Goal: Information Seeking & Learning: Learn about a topic

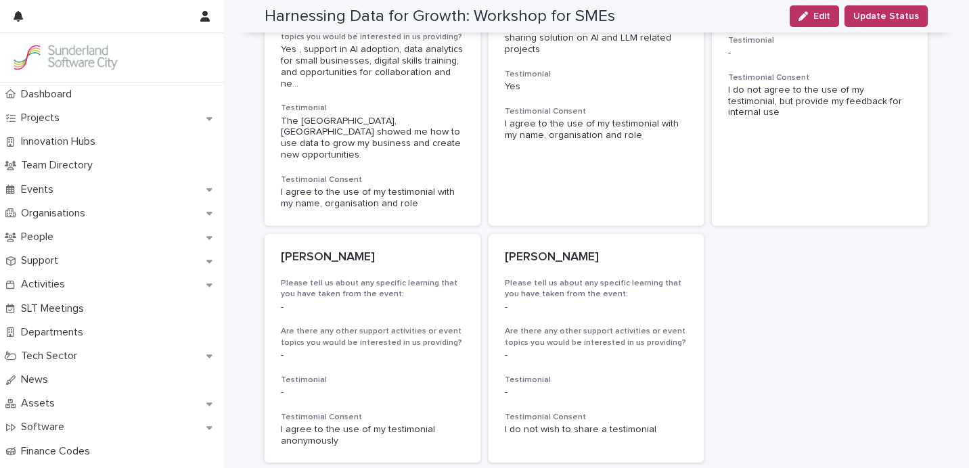
scroll to position [399, 0]
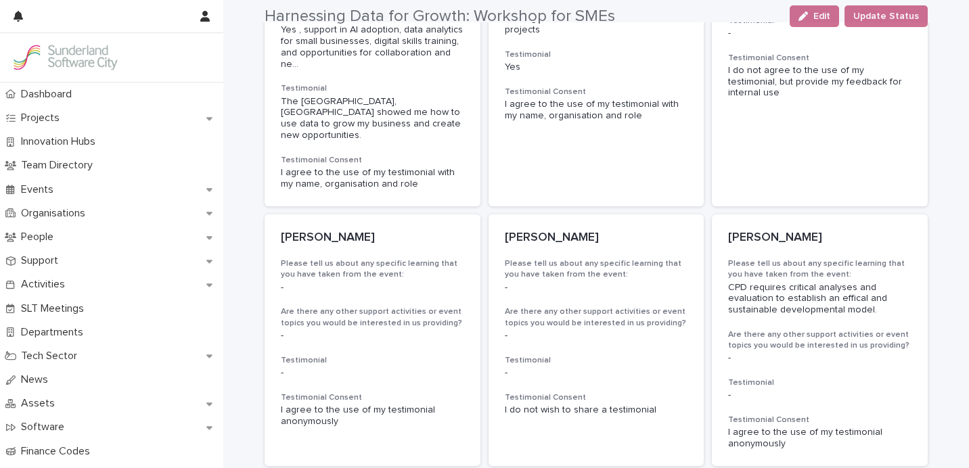
scroll to position [512, 0]
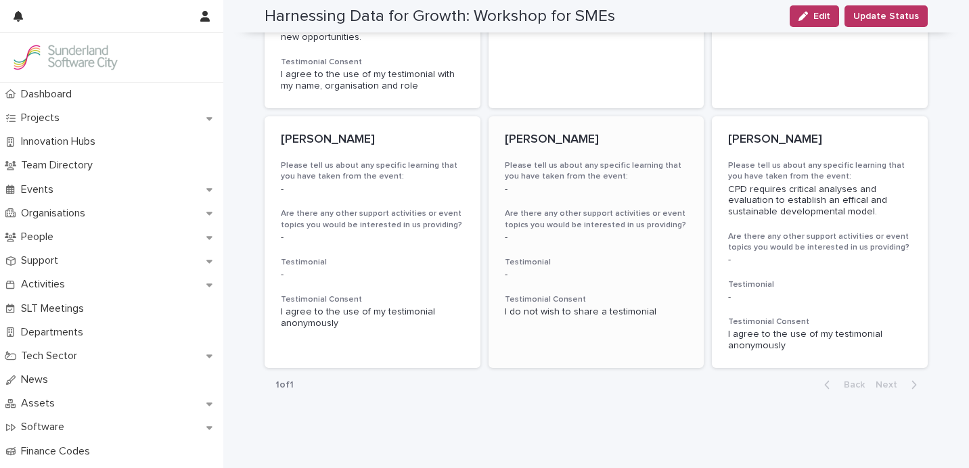
scroll to position [512, 0]
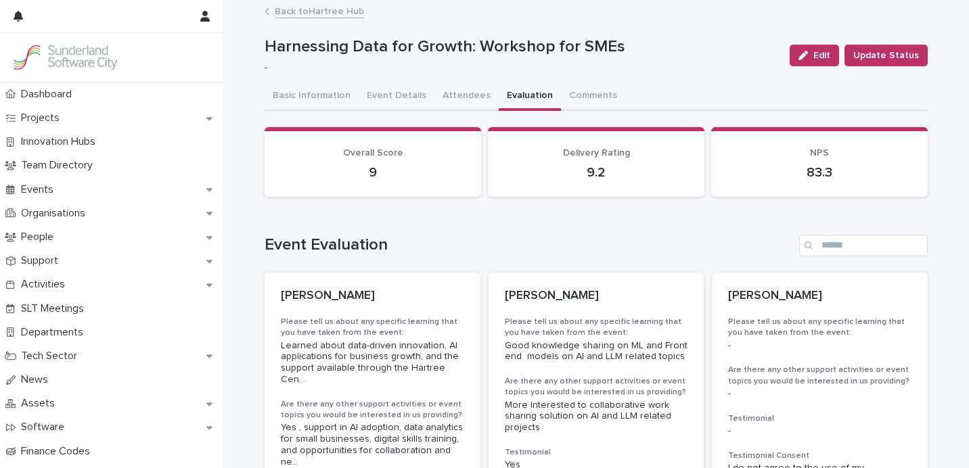
scroll to position [512, 0]
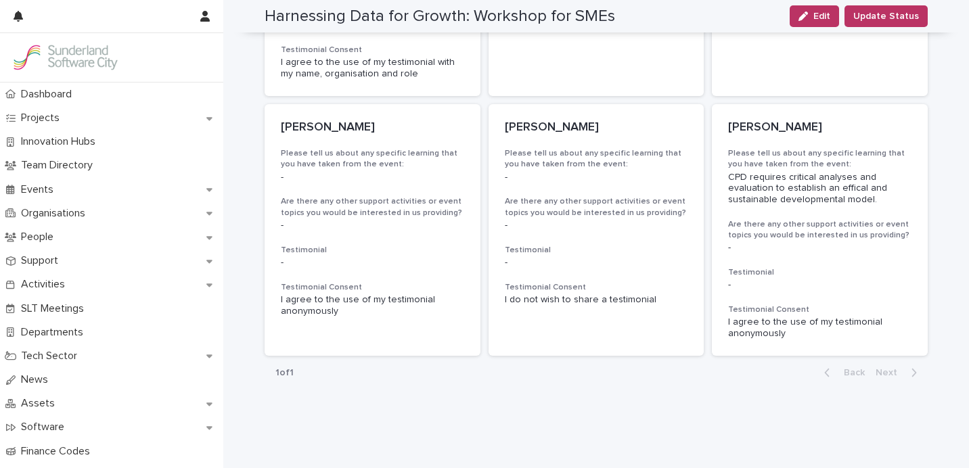
scroll to position [512, 0]
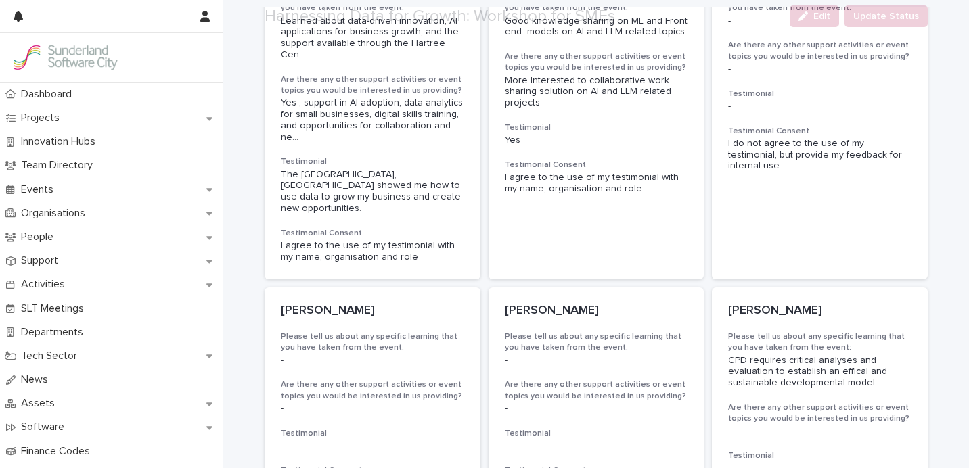
scroll to position [512, 0]
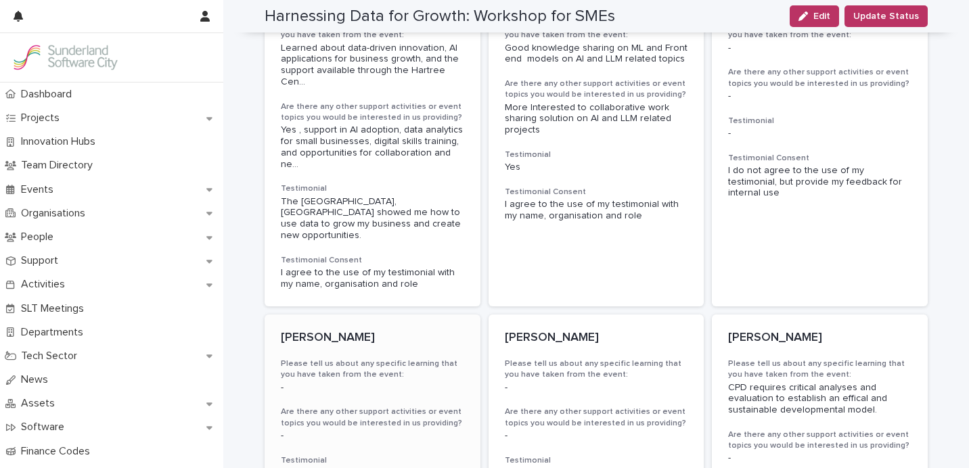
scroll to position [144, 0]
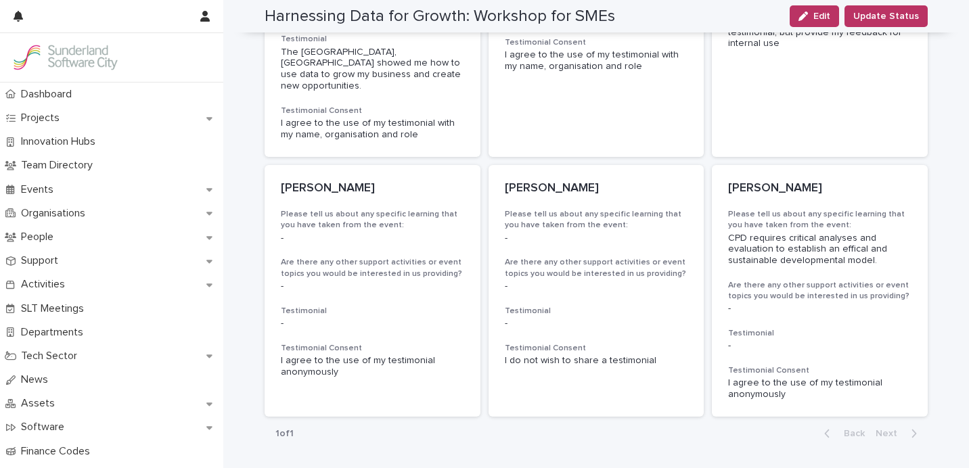
scroll to position [512, 0]
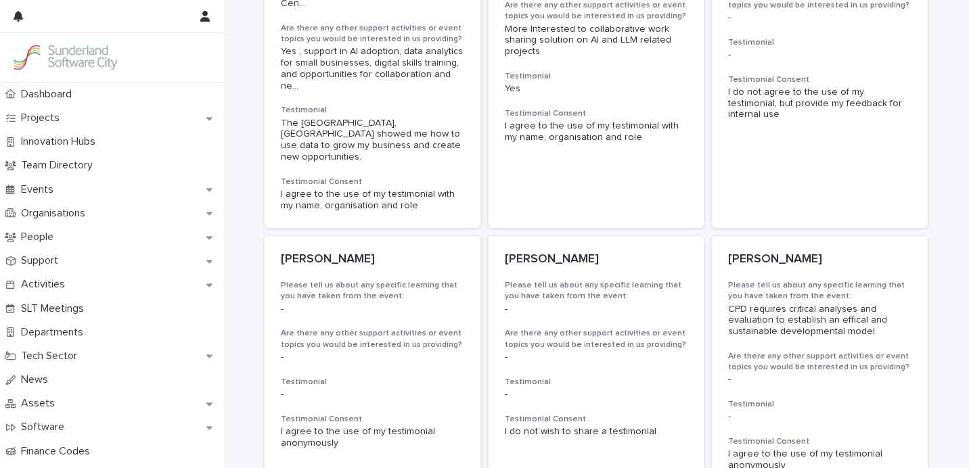
scroll to position [512, 0]
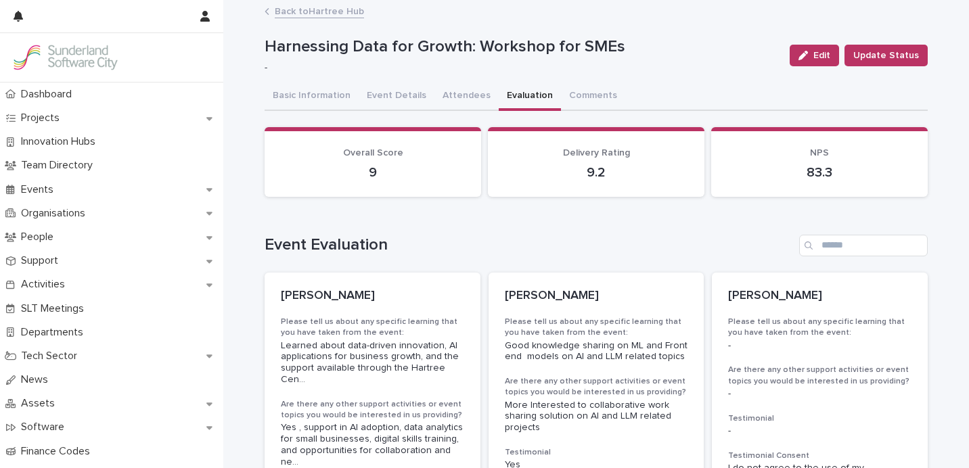
scroll to position [512, 0]
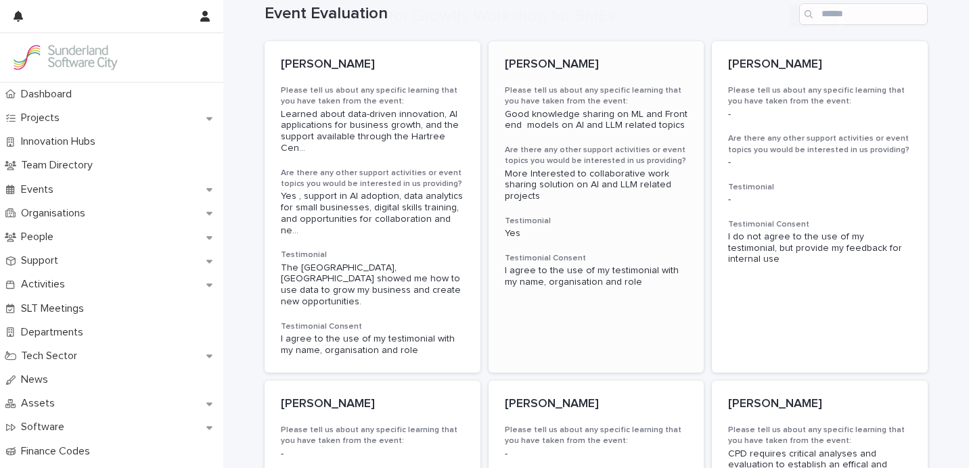
scroll to position [512, 0]
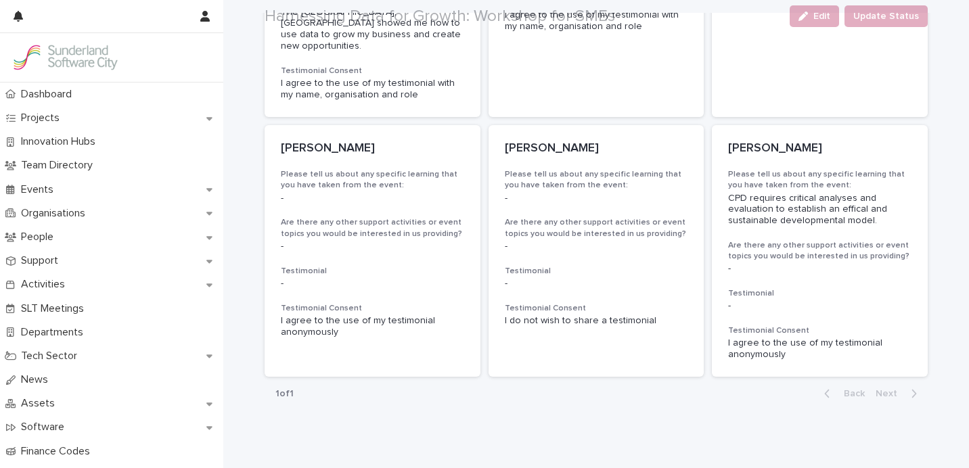
scroll to position [512, 0]
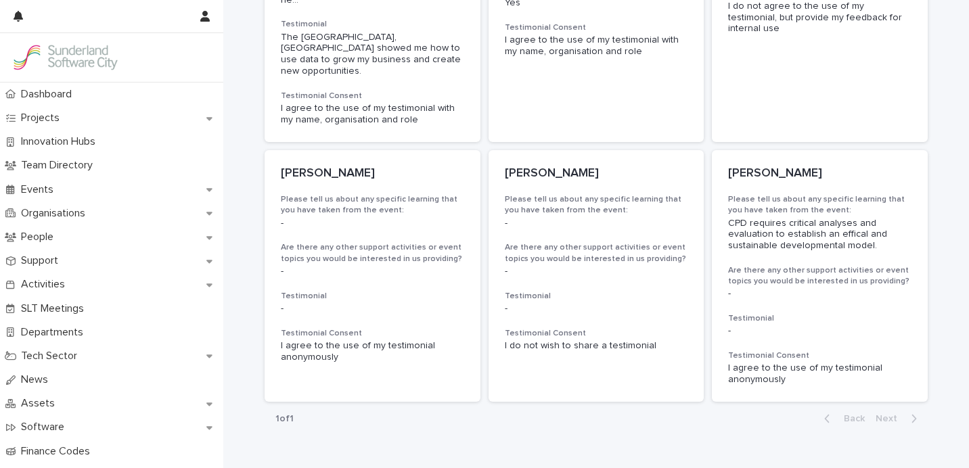
scroll to position [512, 0]
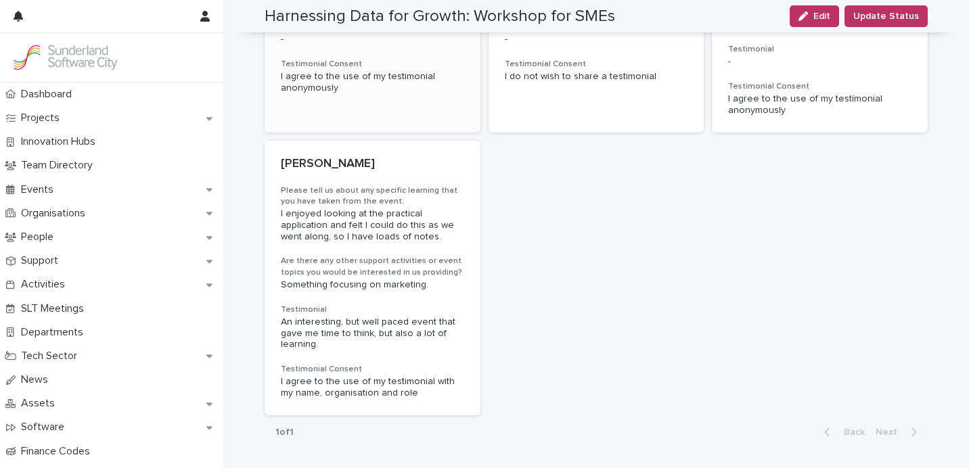
scroll to position [734, 0]
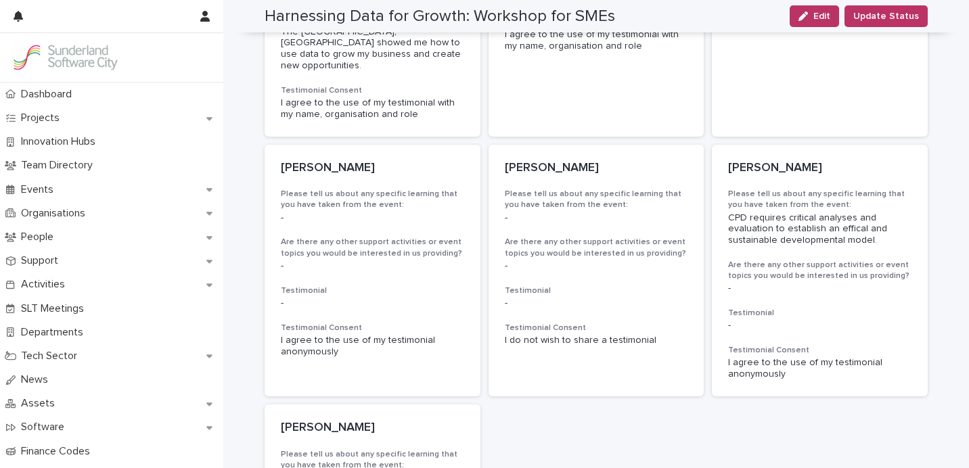
scroll to position [468, 0]
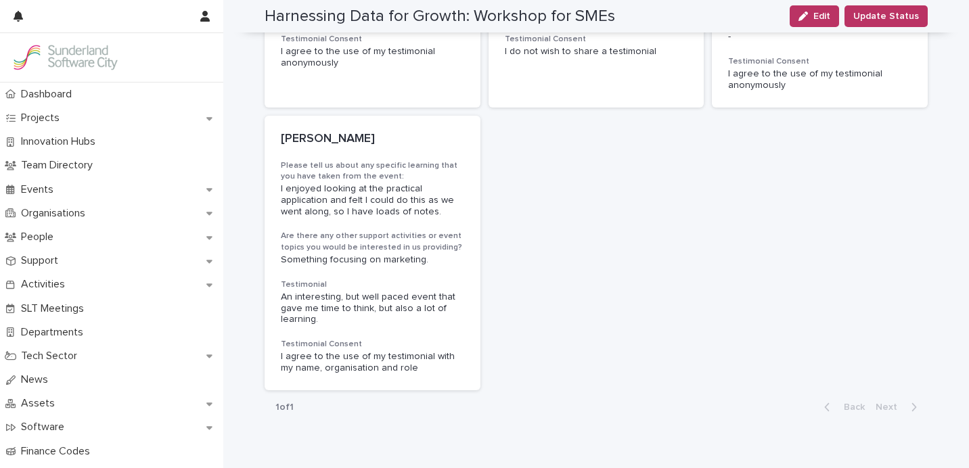
scroll to position [778, 0]
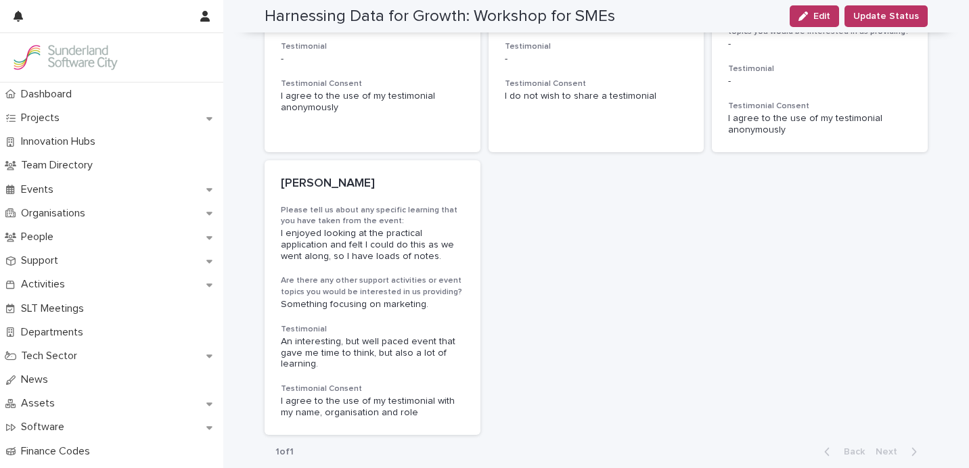
scroll to position [717, 0]
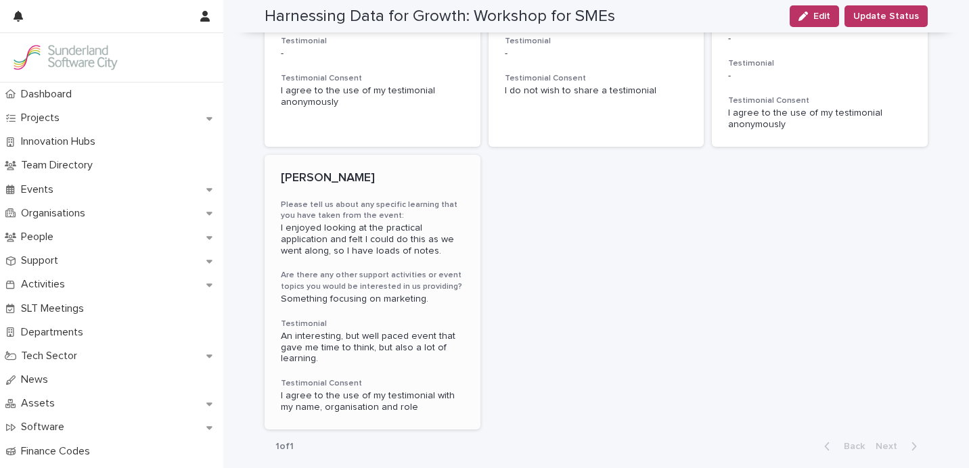
click at [435, 331] on span "An interesting, but well paced event that gave me time to think, but also a lot…" at bounding box center [369, 347] width 177 height 32
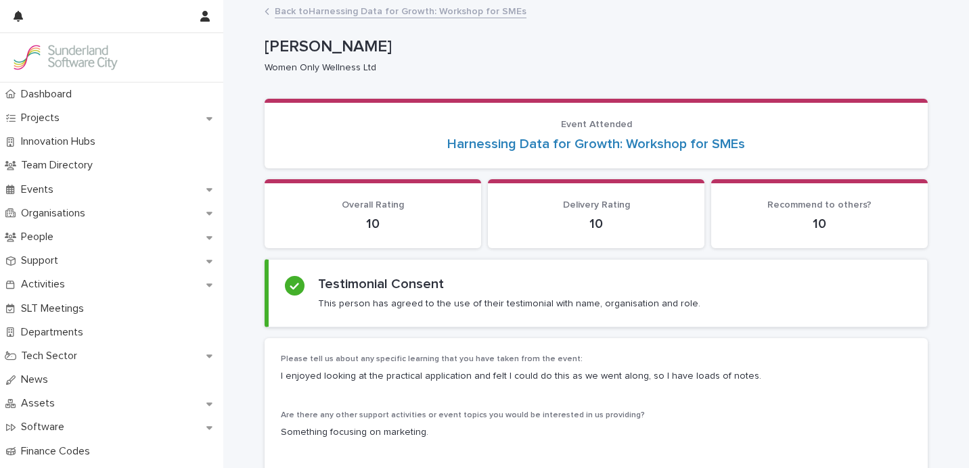
click at [339, 12] on link "Back to Harnessing Data for Growth: Workshop for SMEs" at bounding box center [401, 11] width 252 height 16
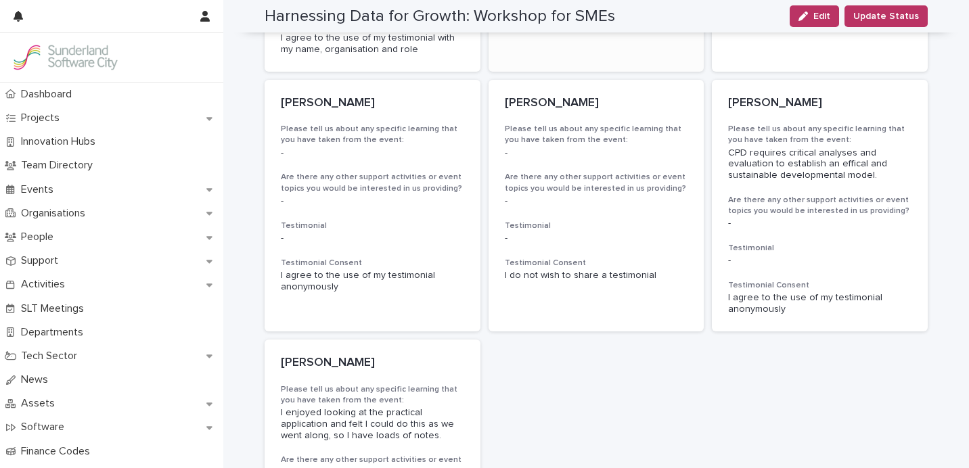
scroll to position [535, 0]
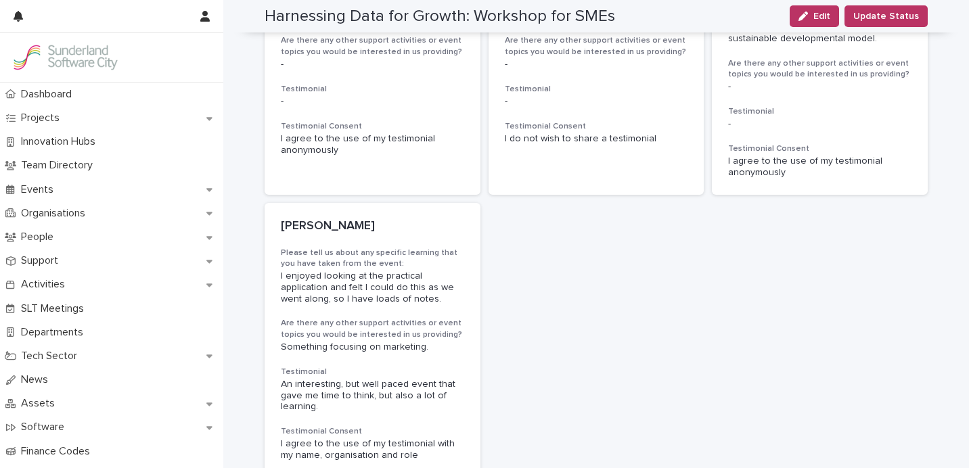
scroll to position [668, 0]
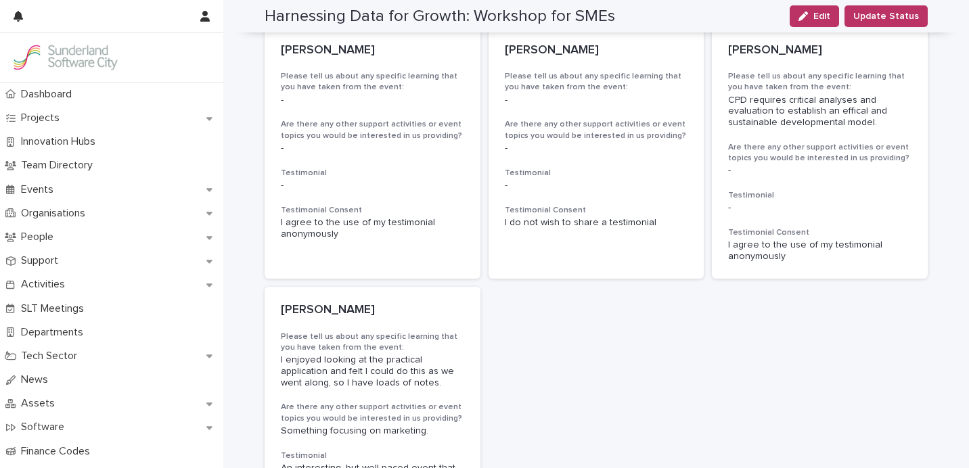
scroll to position [599, 0]
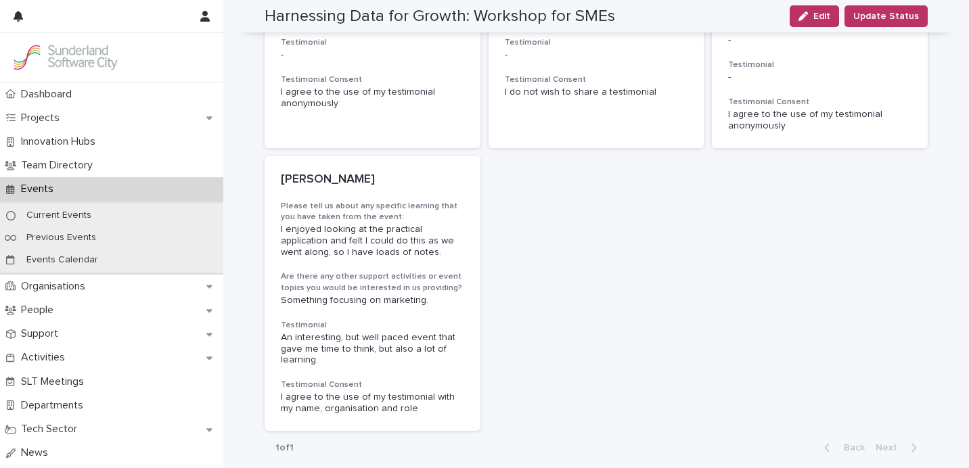
scroll to position [795, 0]
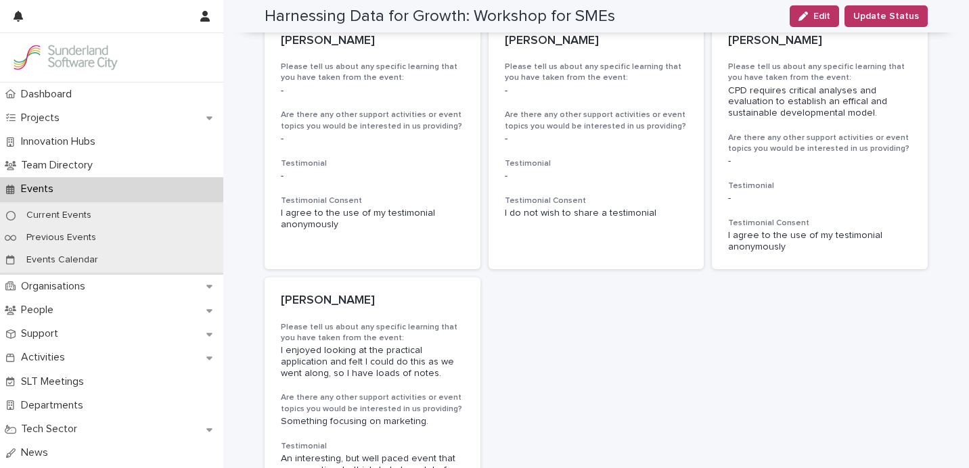
scroll to position [795, 0]
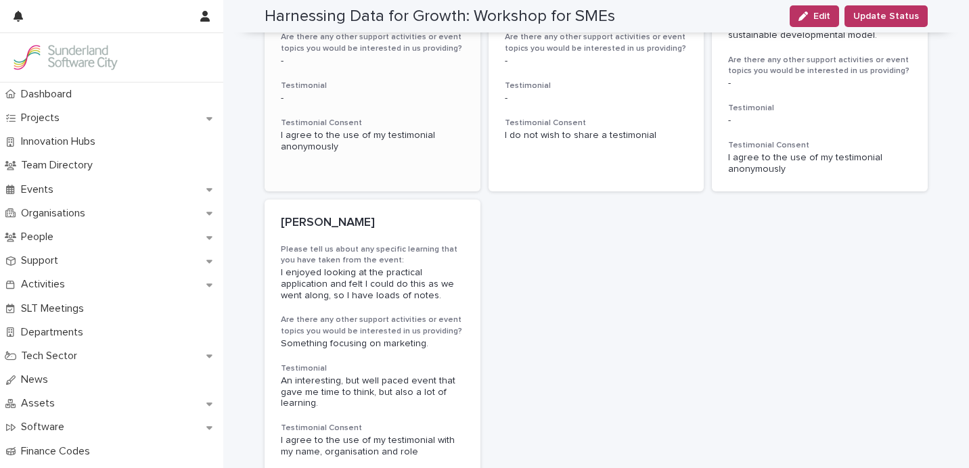
scroll to position [672, 0]
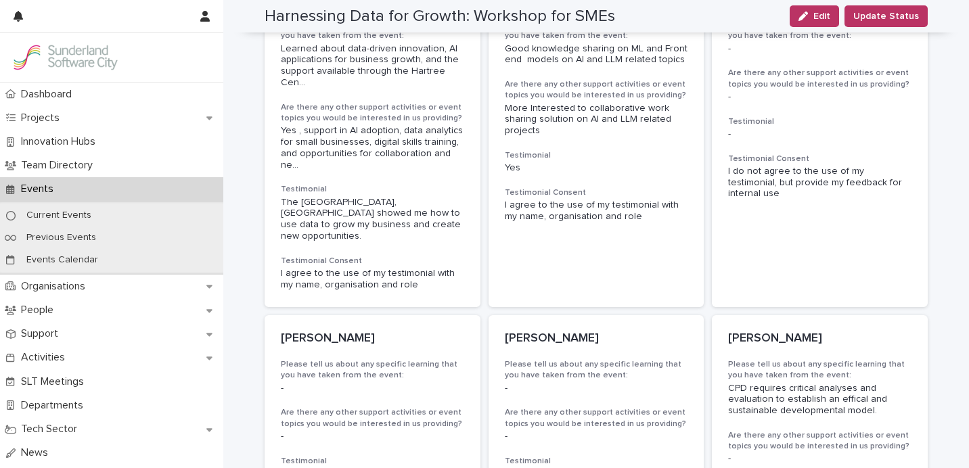
scroll to position [287, 0]
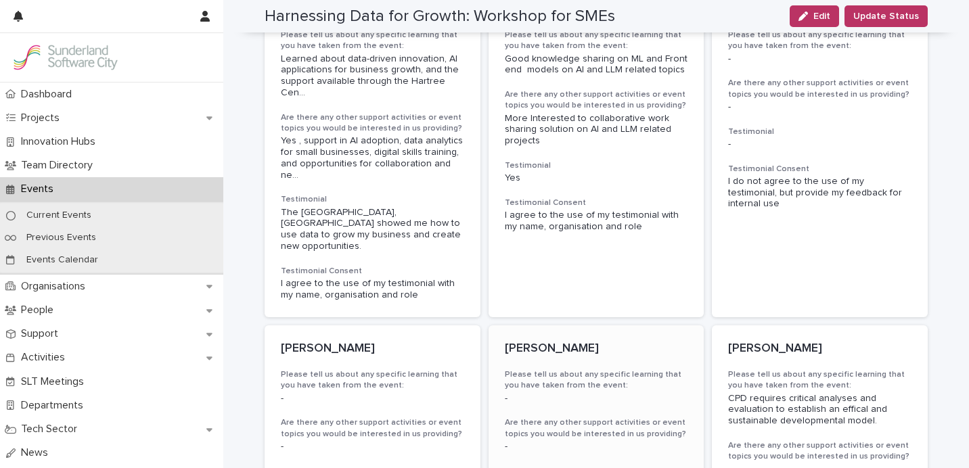
click at [576, 377] on div "[PERSON_NAME] Please tell us about any specific learning that you have taken fr…" at bounding box center [596, 434] width 216 height 218
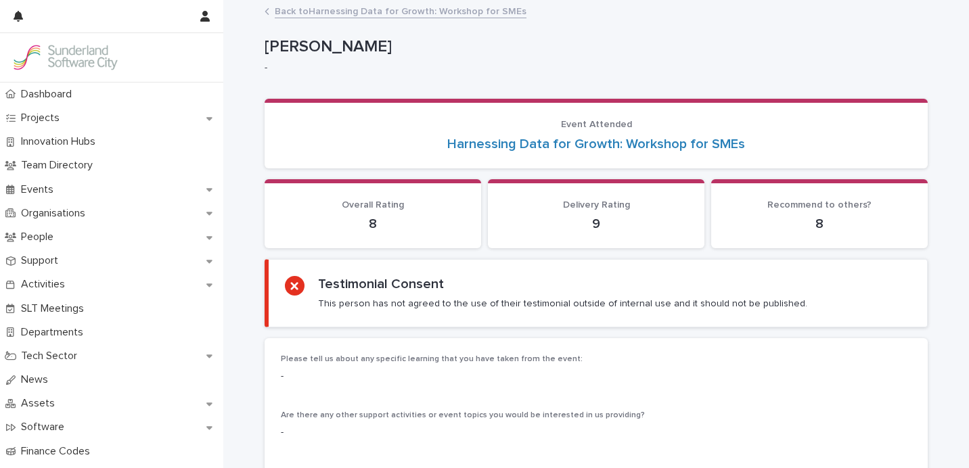
click at [299, 9] on link "Back to Harnessing Data for Growth: Workshop for SMEs" at bounding box center [401, 11] width 252 height 16
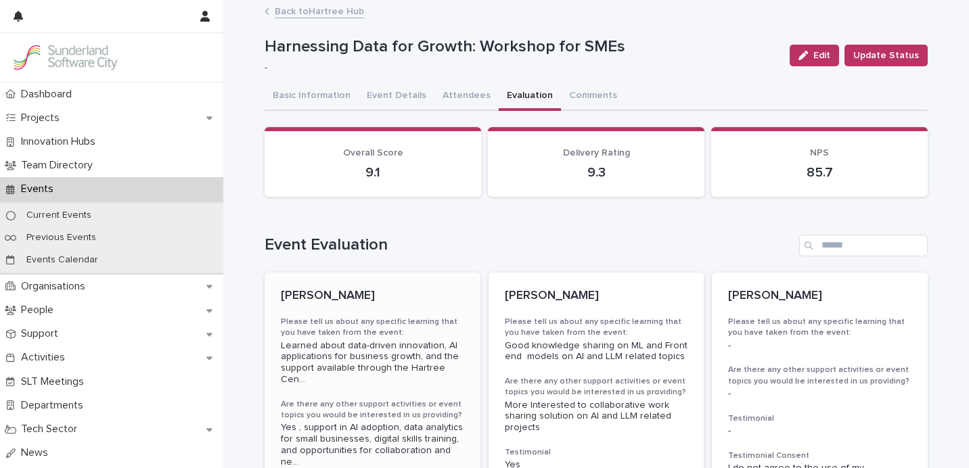
click at [440, 322] on h3 "Please tell us about any specific learning that you have taken from the event:" at bounding box center [372, 328] width 183 height 22
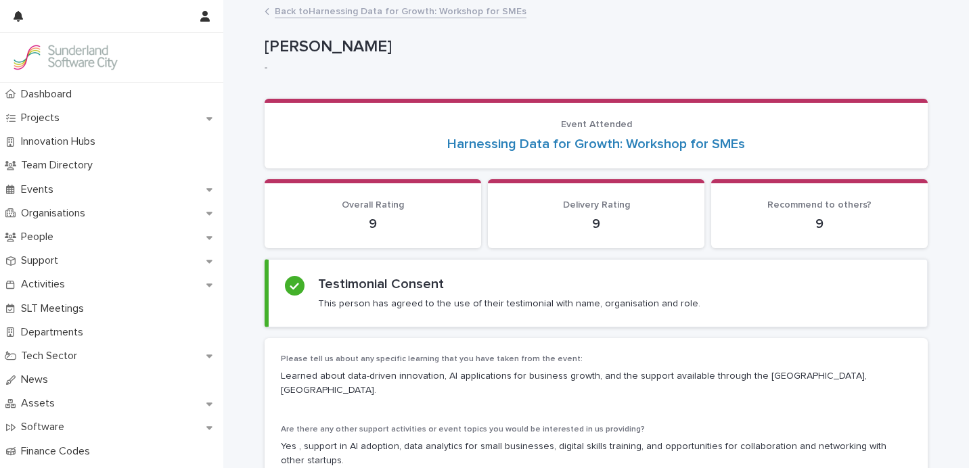
click at [312, 18] on div "Back to Harnessing Data for Growth: Workshop for SMEs" at bounding box center [596, 12] width 676 height 19
click at [335, 14] on link "Back to Harnessing Data for Growth: Workshop for SMEs" at bounding box center [401, 11] width 252 height 16
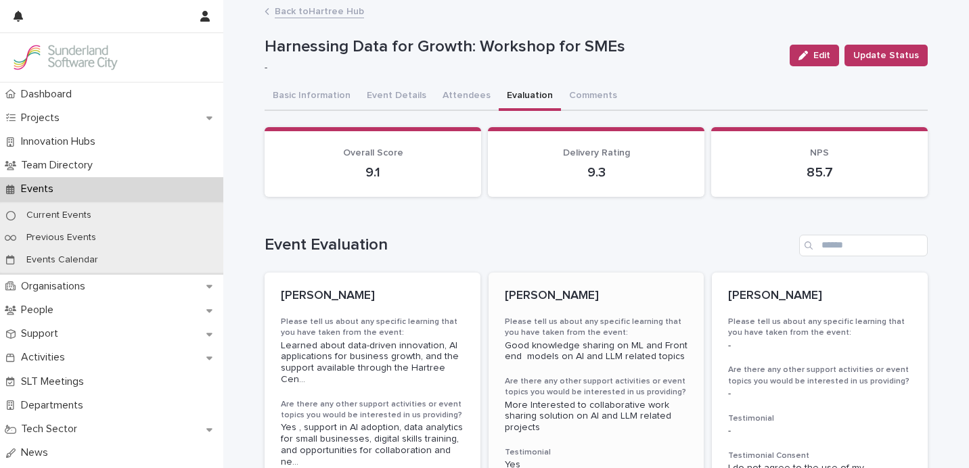
click at [595, 312] on div "Senthilkumar Sivakumar Please tell us about any specific learning that you have…" at bounding box center [596, 404] width 216 height 263
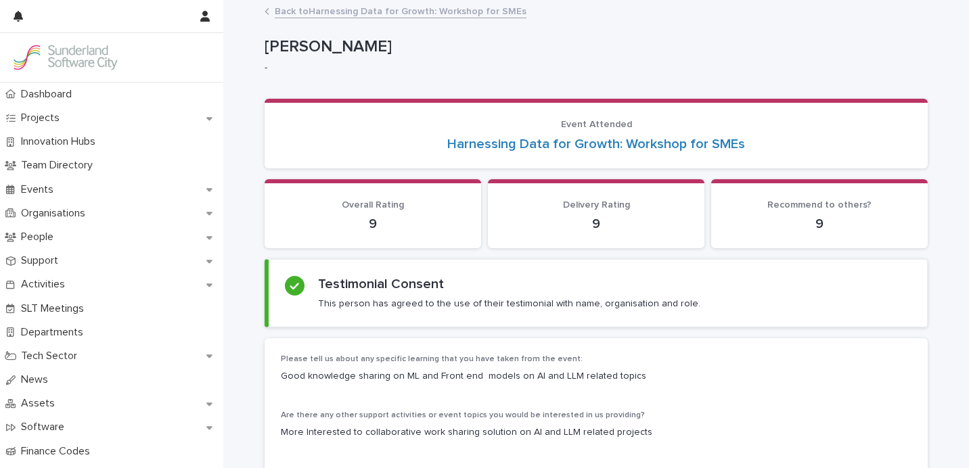
click at [317, 7] on link "Back to Harnessing Data for Growth: Workshop for SMEs" at bounding box center [401, 11] width 252 height 16
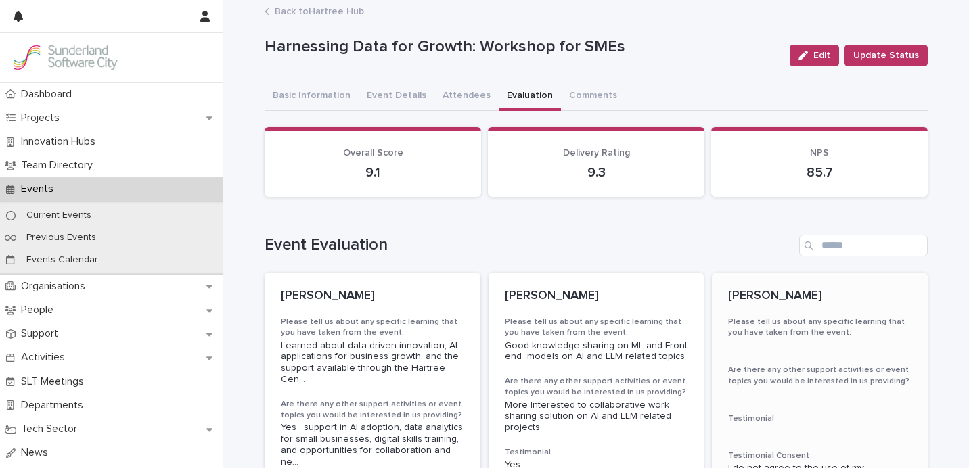
click at [743, 300] on p "[PERSON_NAME]" at bounding box center [819, 296] width 183 height 15
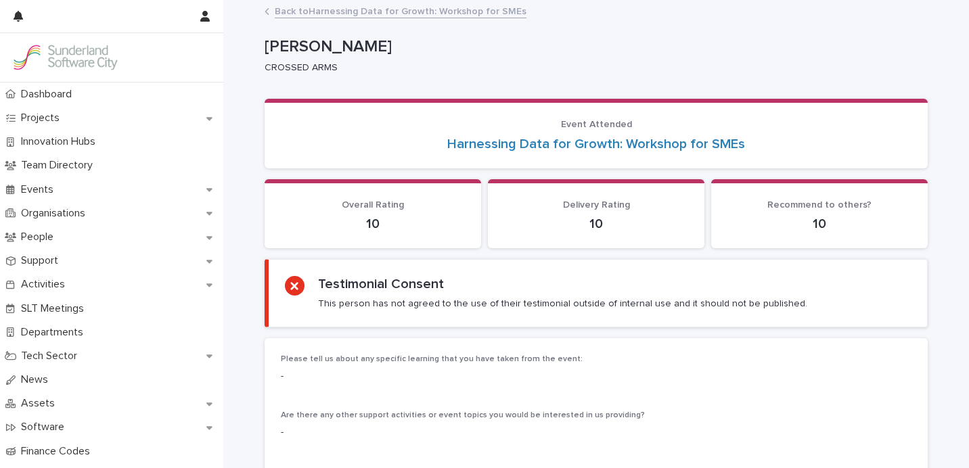
click at [333, 13] on link "Back to Harnessing Data for Growth: Workshop for SMEs" at bounding box center [401, 11] width 252 height 16
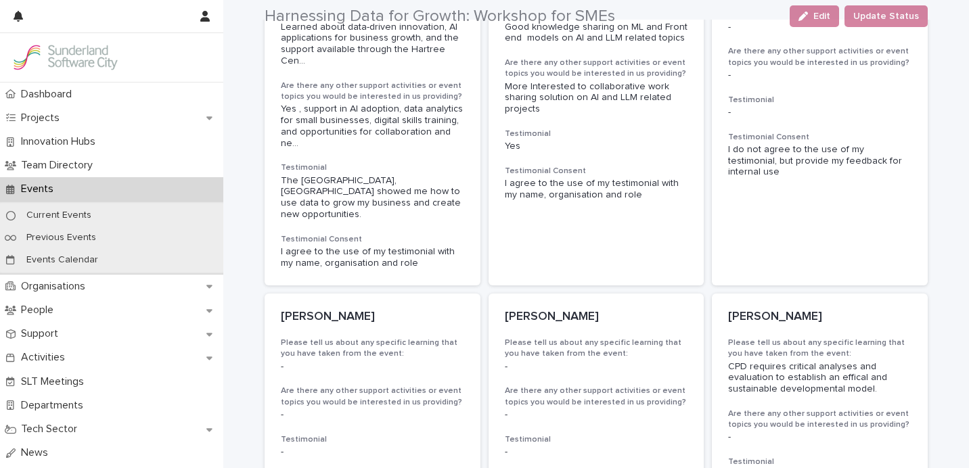
scroll to position [352, 0]
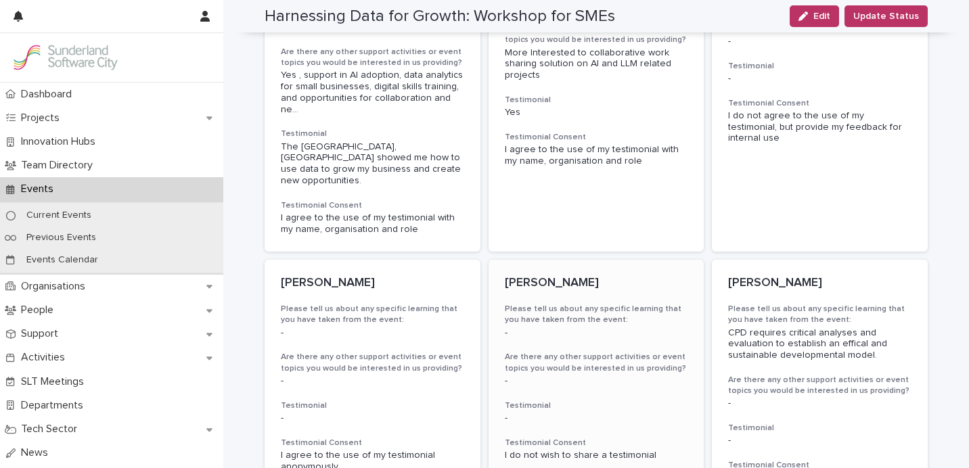
click at [702, 269] on div "Tom Knight Please tell us about any specific learning that you have taken from …" at bounding box center [596, 369] width 216 height 218
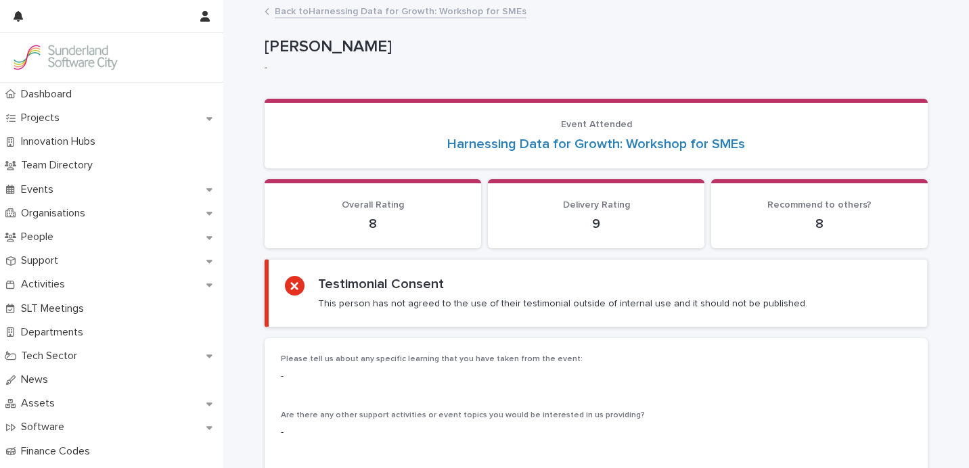
click at [303, 7] on link "Back to Harnessing Data for Growth: Workshop for SMEs" at bounding box center [401, 11] width 252 height 16
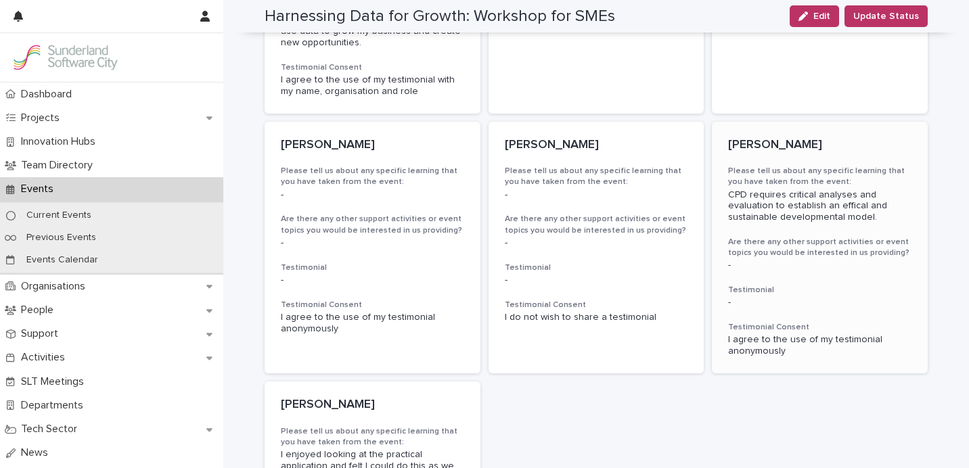
scroll to position [492, 0]
click at [789, 187] on div "CPD requires critical analyses and evaluation to establish an effical and susta…" at bounding box center [819, 204] width 183 height 34
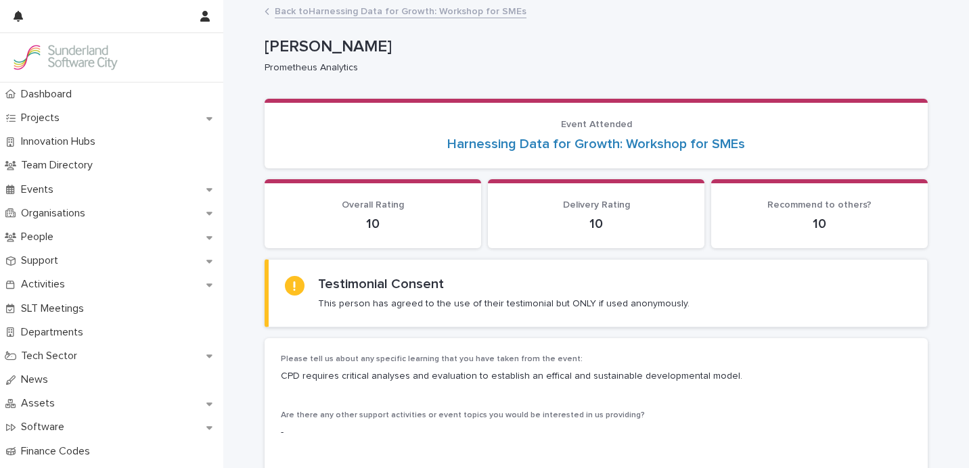
click at [297, 9] on link "Back to Harnessing Data for Growth: Workshop for SMEs" at bounding box center [401, 11] width 252 height 16
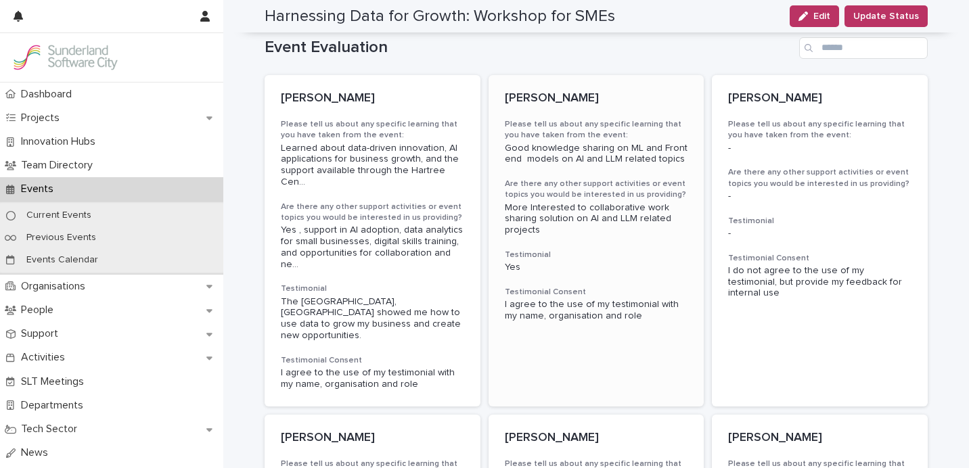
scroll to position [192, 0]
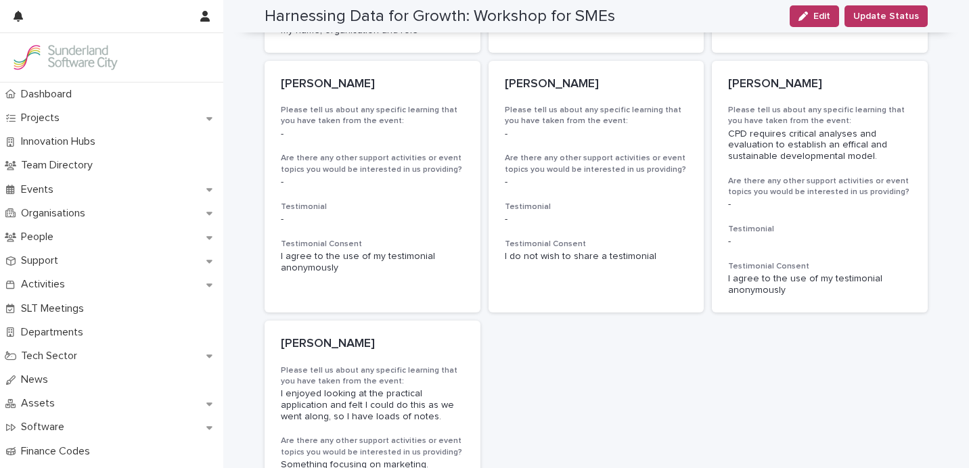
scroll to position [552, 0]
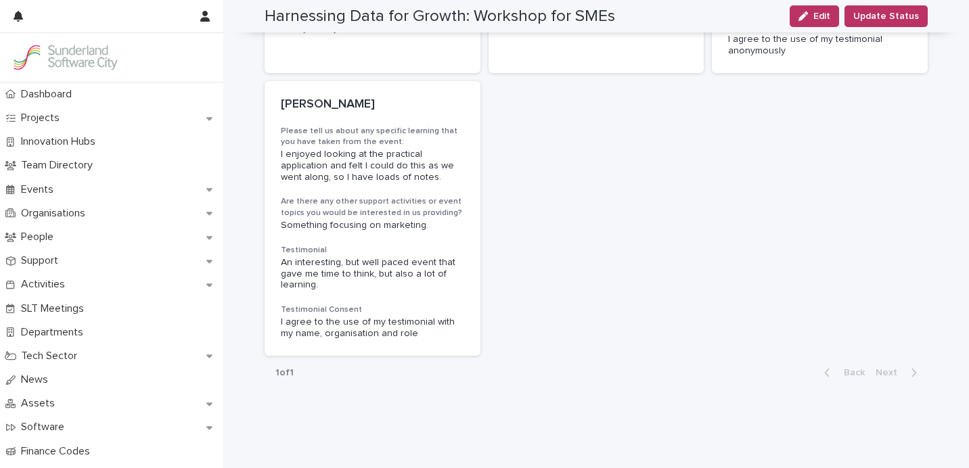
scroll to position [795, 0]
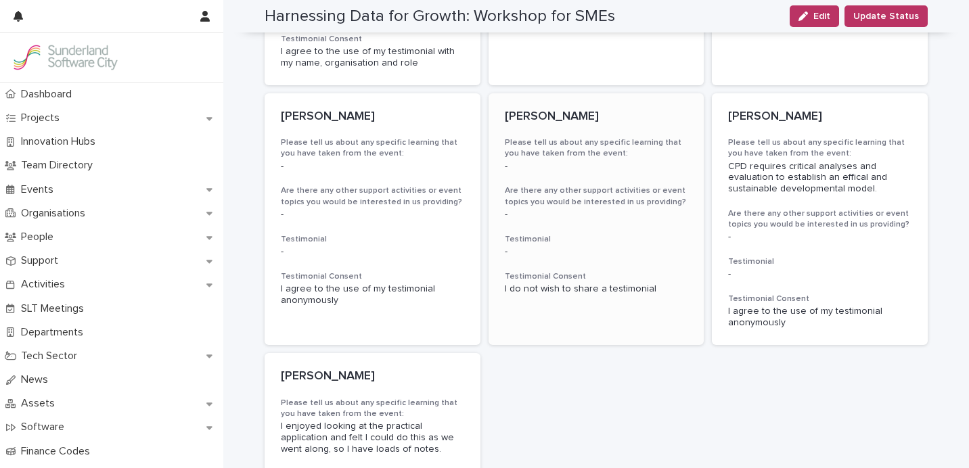
scroll to position [513, 0]
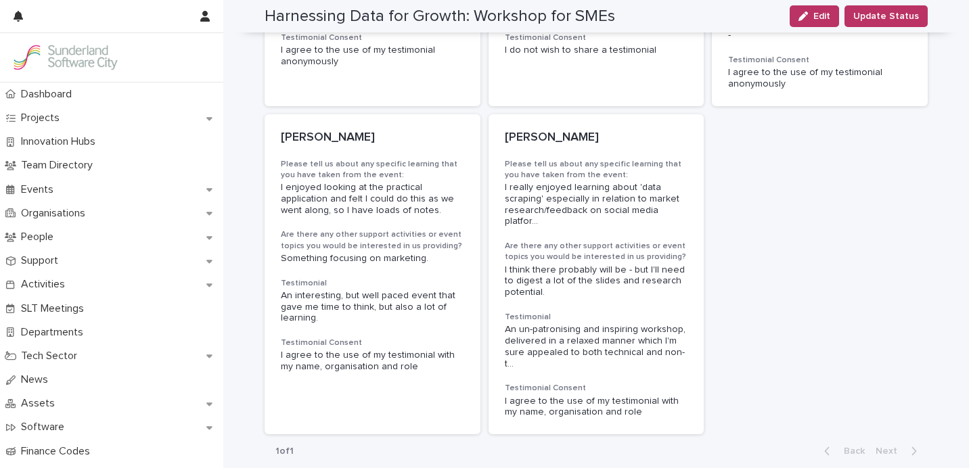
scroll to position [818, 0]
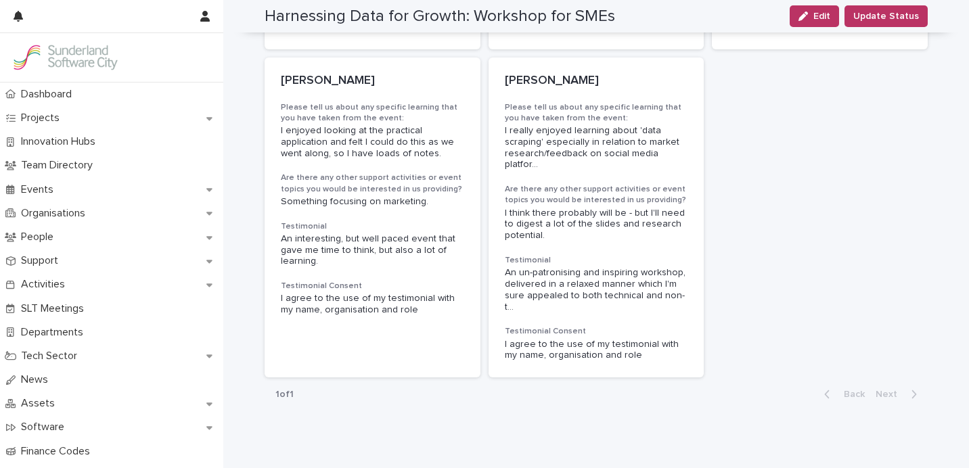
scroll to position [818, 0]
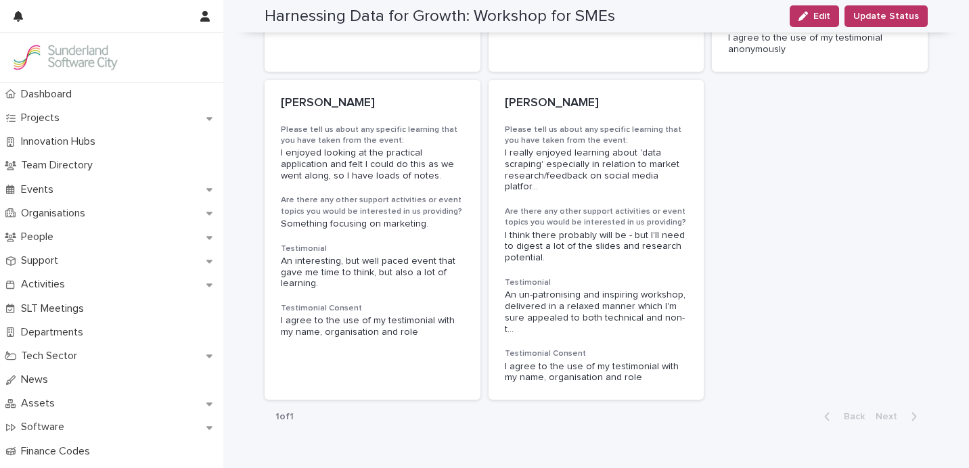
scroll to position [818, 0]
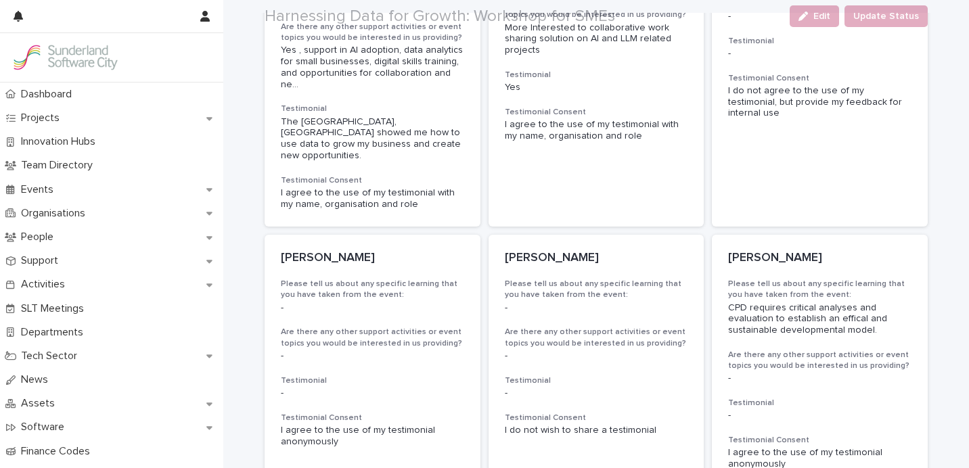
scroll to position [818, 0]
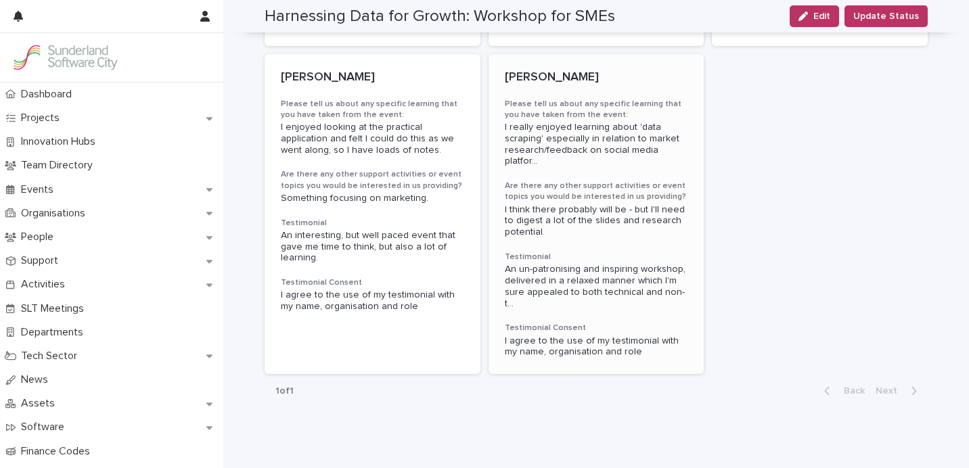
click at [586, 181] on h3 "Are there any other support activities or event topics you would be interested …" at bounding box center [596, 192] width 183 height 22
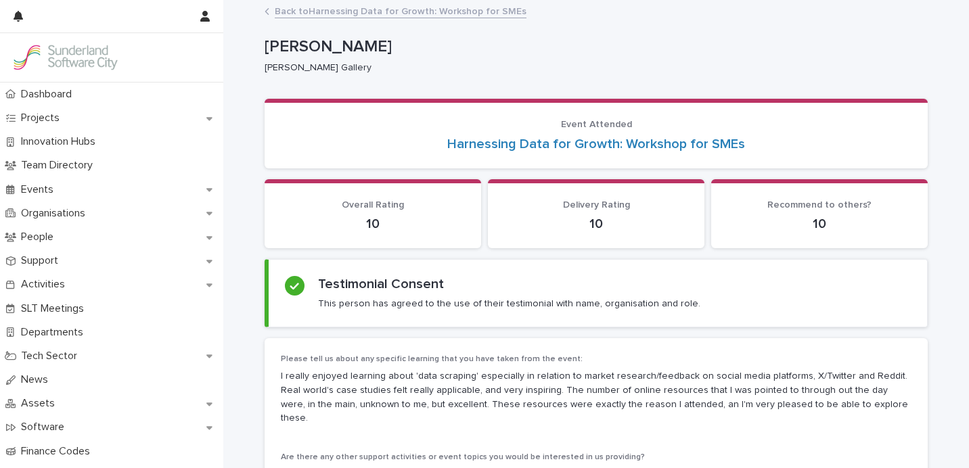
click at [332, 11] on link "Back to Harnessing Data for Growth: Workshop for SMEs" at bounding box center [401, 11] width 252 height 16
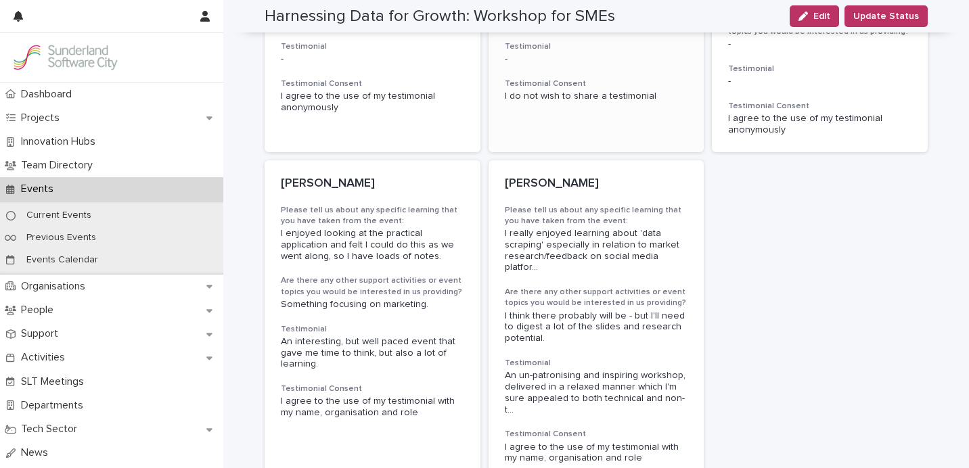
scroll to position [735, 0]
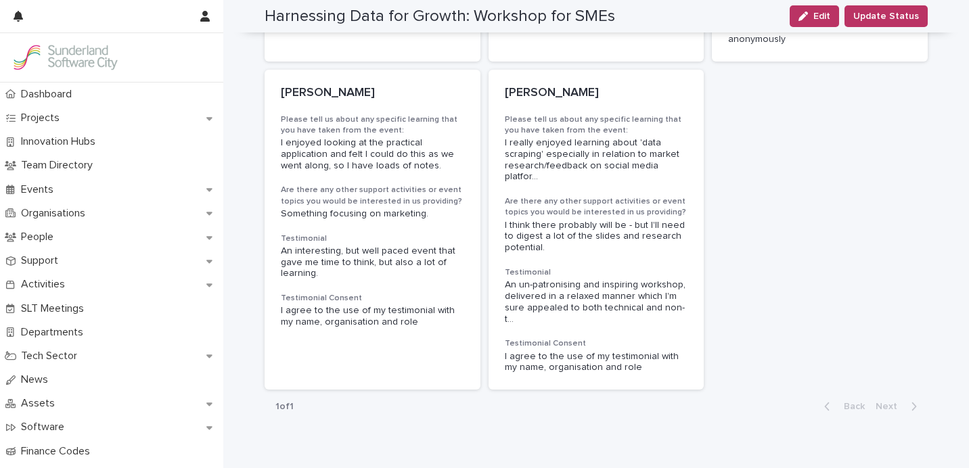
scroll to position [818, 0]
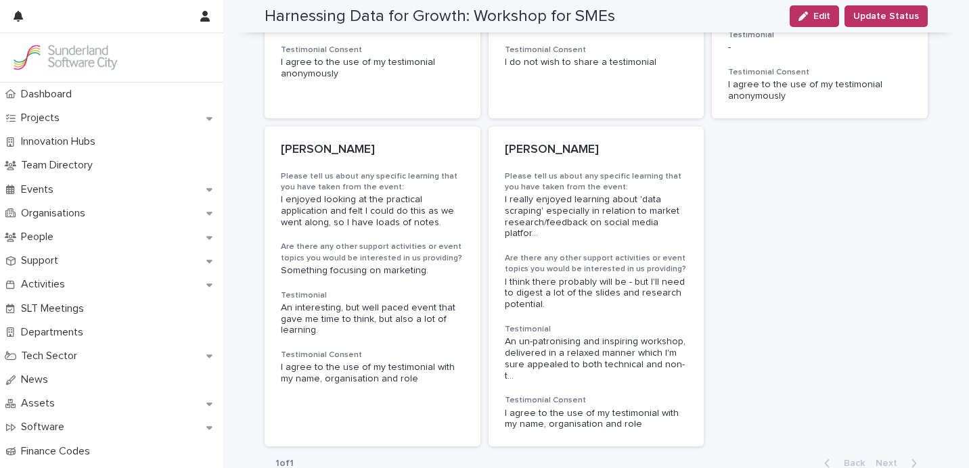
scroll to position [818, 0]
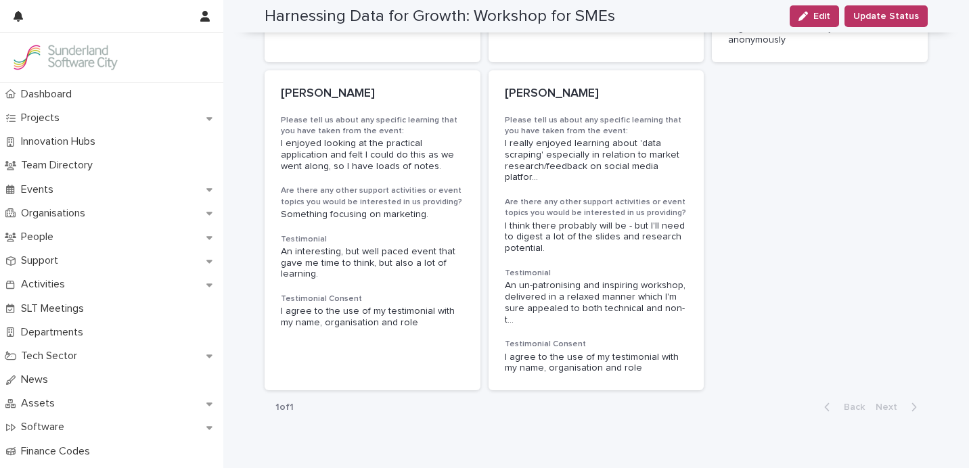
scroll to position [806, 0]
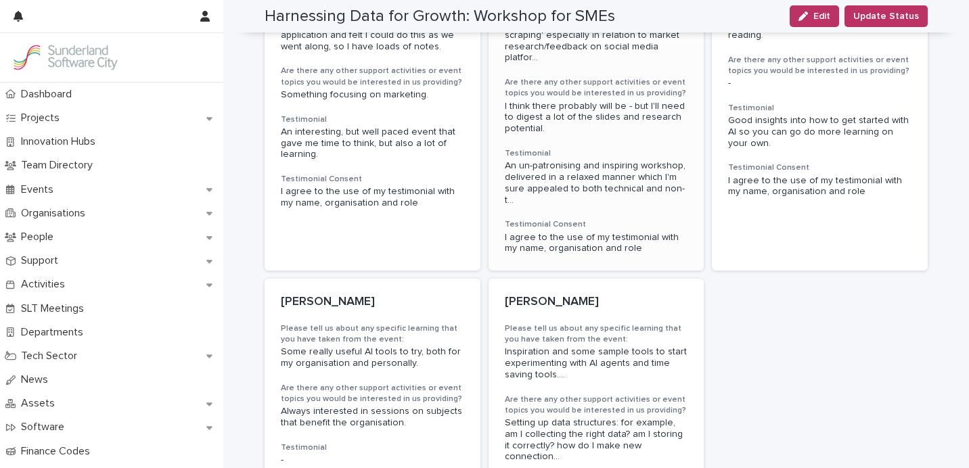
scroll to position [929, 0]
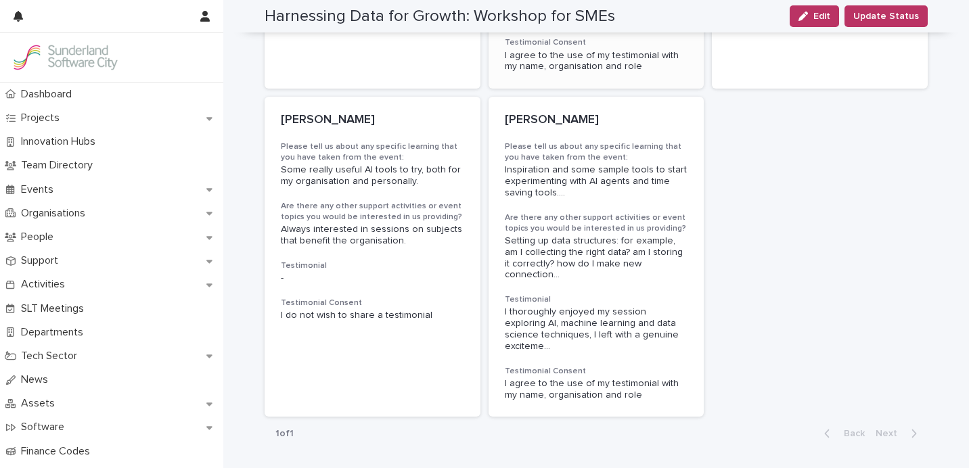
scroll to position [1123, 0]
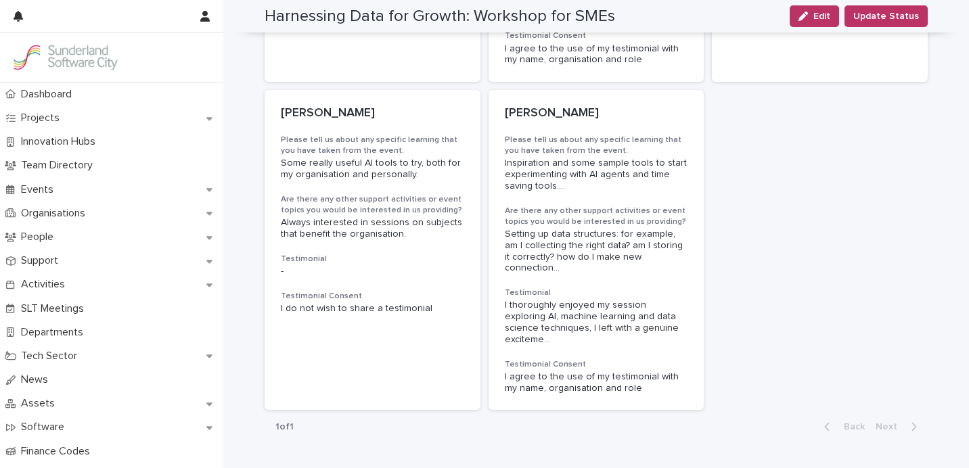
scroll to position [1123, 0]
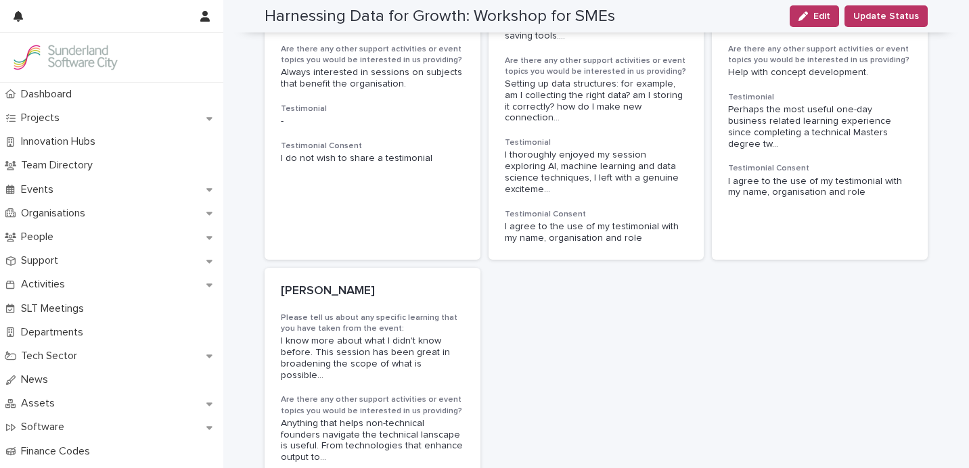
scroll to position [1295, 0]
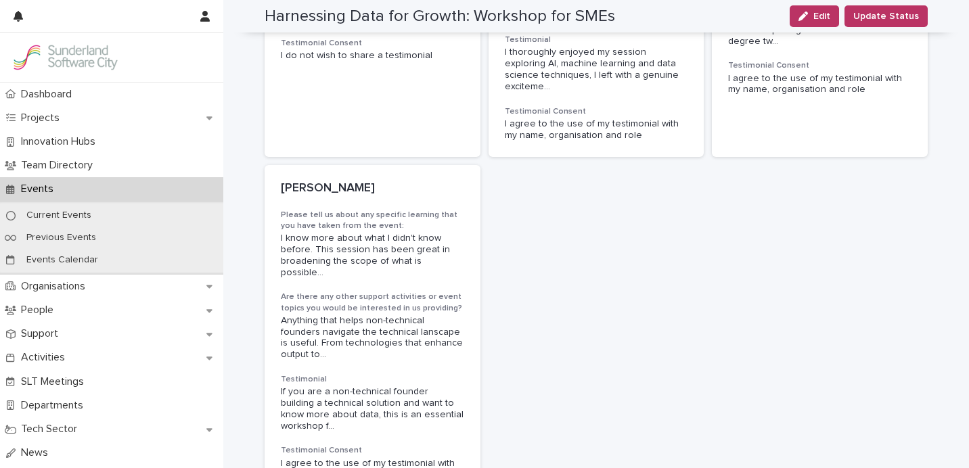
scroll to position [1372, 0]
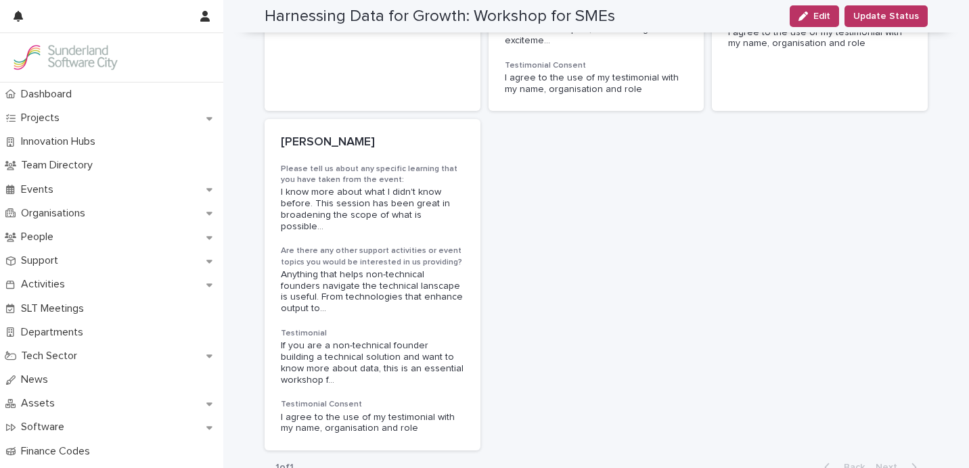
scroll to position [1429, 0]
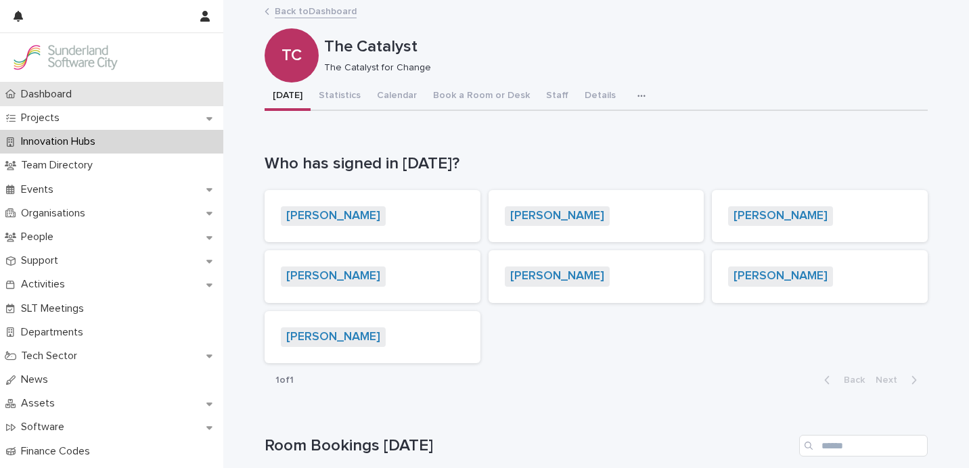
click at [91, 98] on div "Dashboard" at bounding box center [111, 95] width 223 height 24
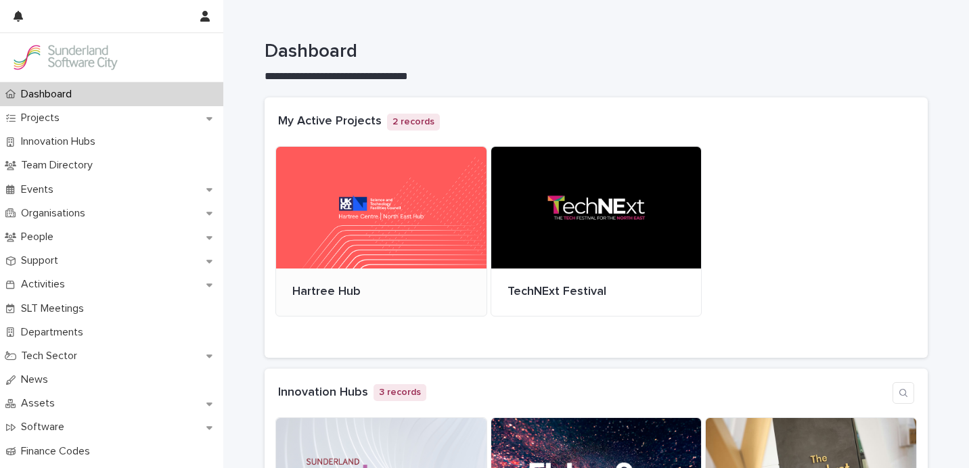
click at [360, 238] on div at bounding box center [381, 208] width 210 height 122
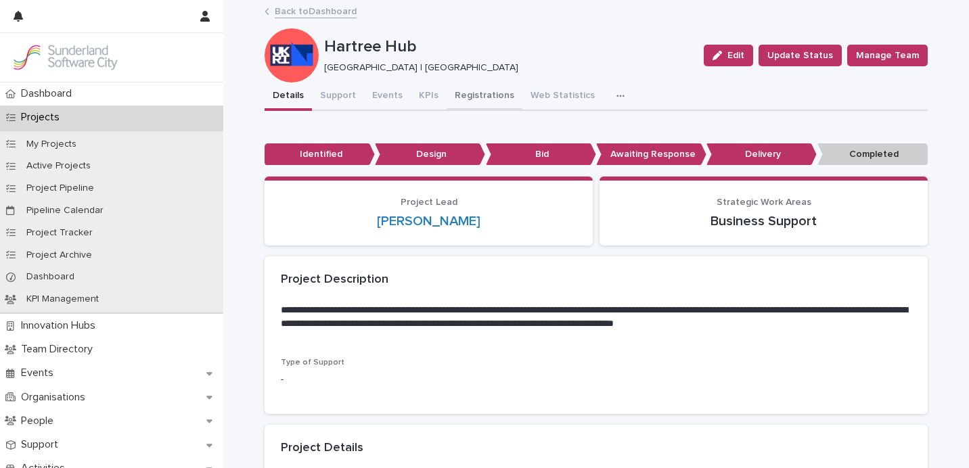
click at [472, 95] on button "Registrations" at bounding box center [484, 97] width 76 height 28
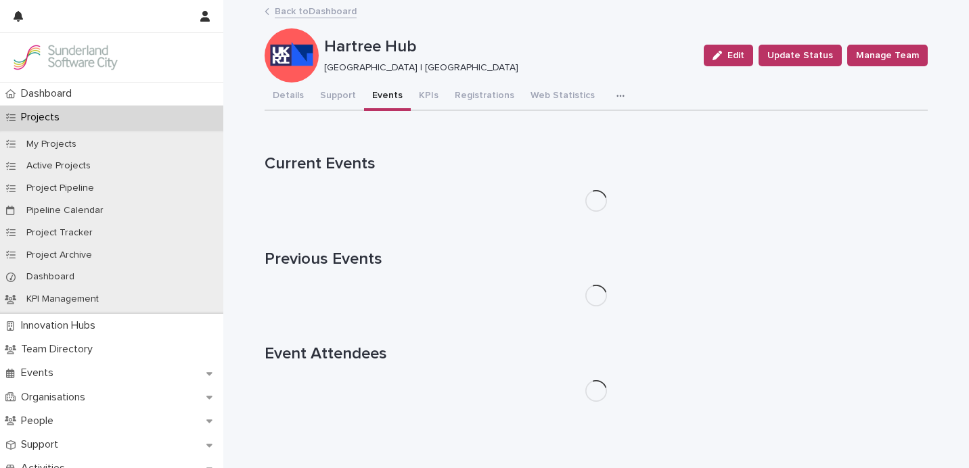
click at [372, 99] on button "Events" at bounding box center [387, 97] width 47 height 28
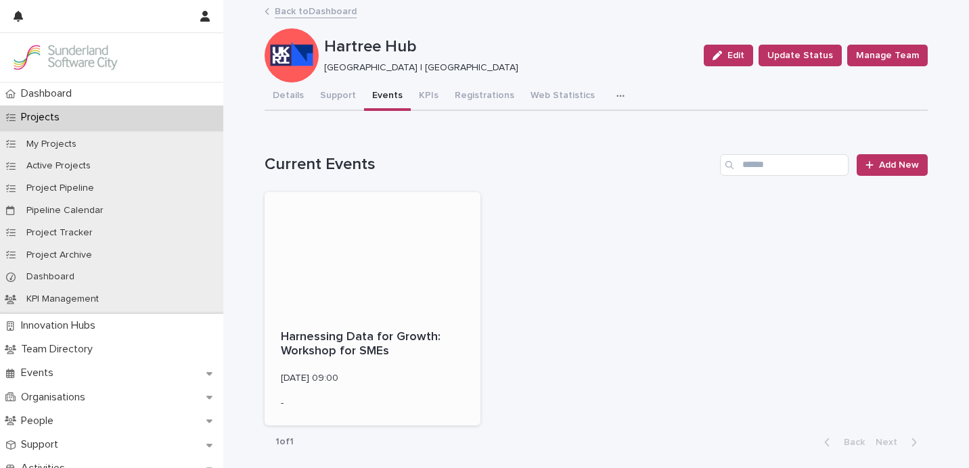
click at [390, 271] on div at bounding box center [372, 253] width 216 height 122
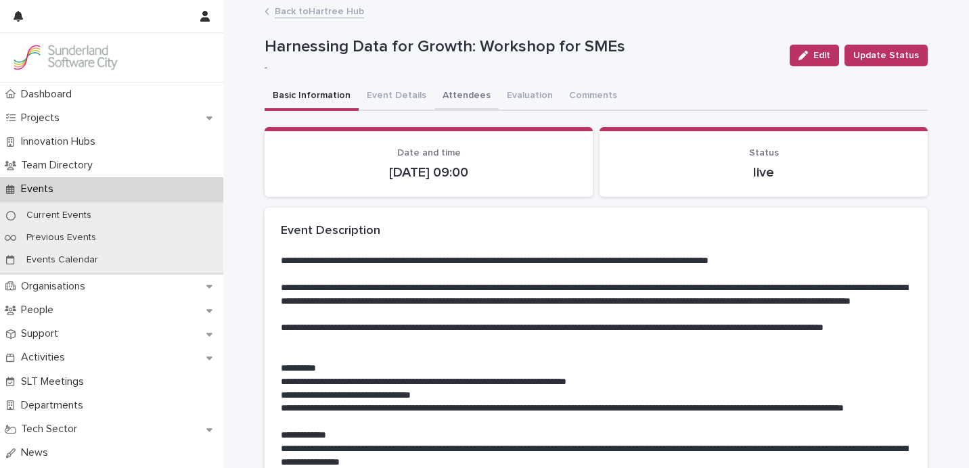
click at [471, 95] on button "Attendees" at bounding box center [466, 97] width 64 height 28
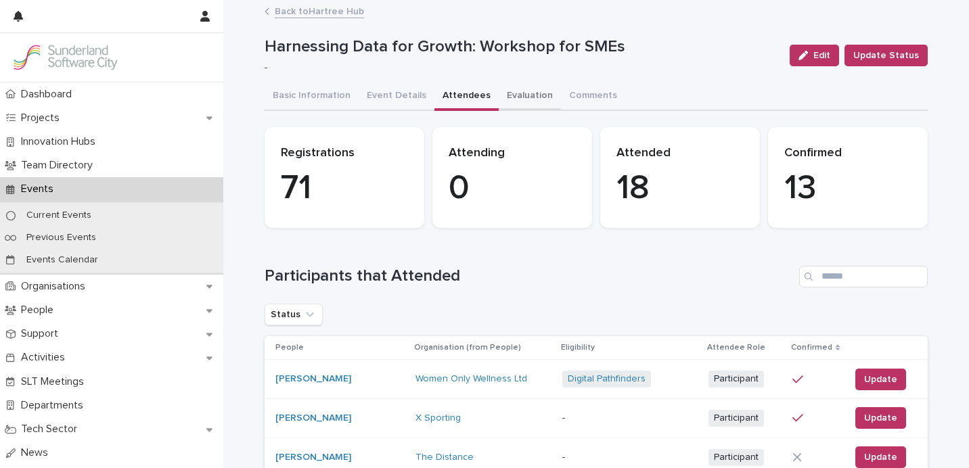
click at [506, 102] on button "Evaluation" at bounding box center [530, 97] width 62 height 28
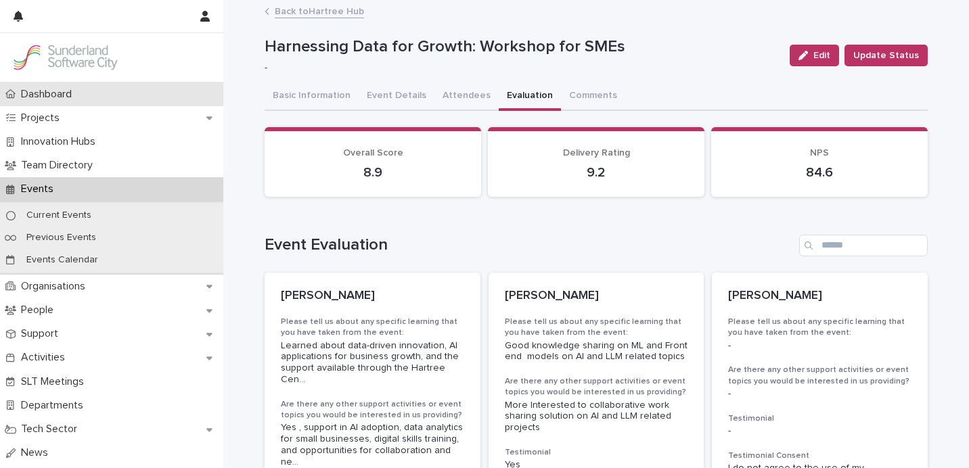
click at [83, 89] on p "Dashboard" at bounding box center [49, 94] width 67 height 13
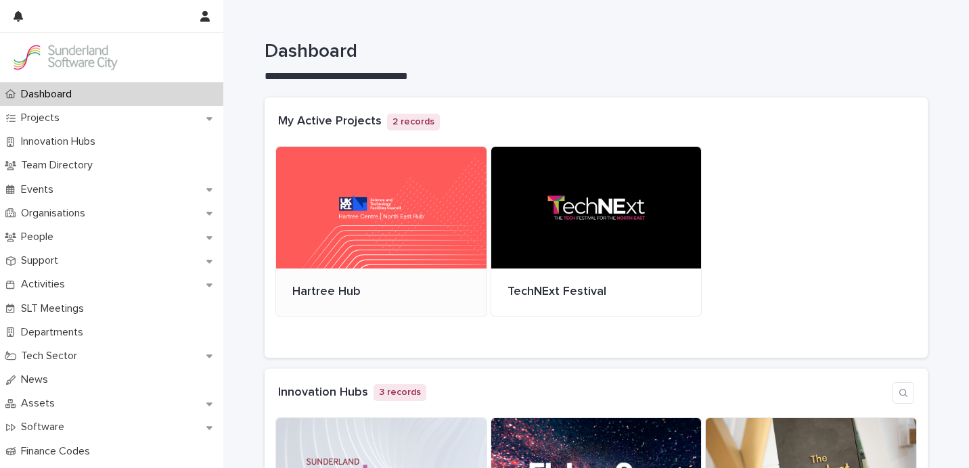
click at [360, 279] on div "Hartree Hub" at bounding box center [381, 292] width 210 height 47
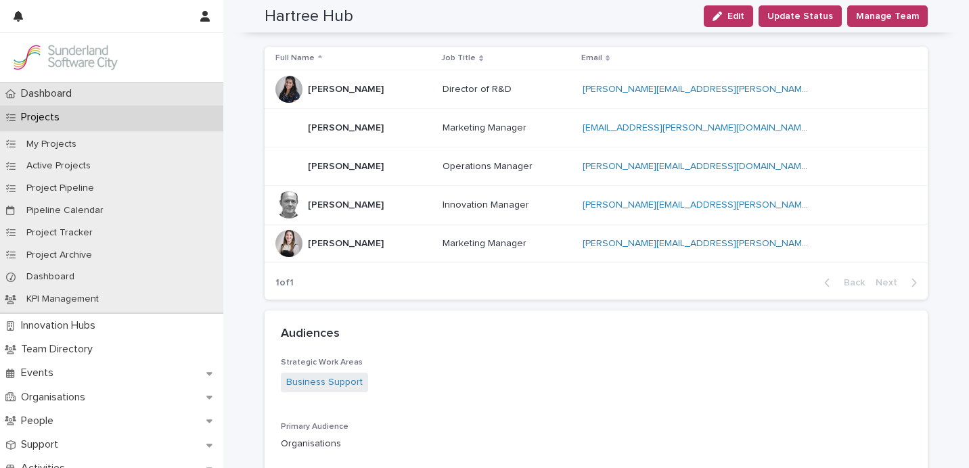
scroll to position [743, 0]
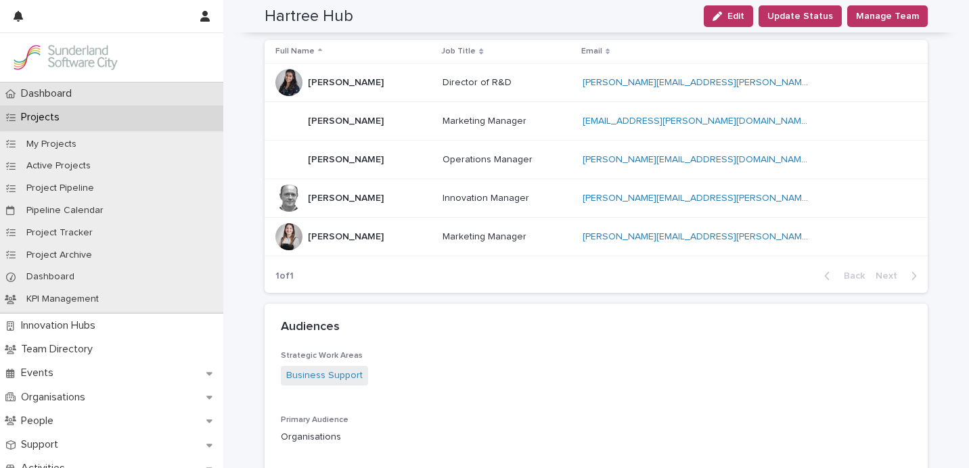
click at [67, 103] on div "Dashboard" at bounding box center [111, 94] width 223 height 24
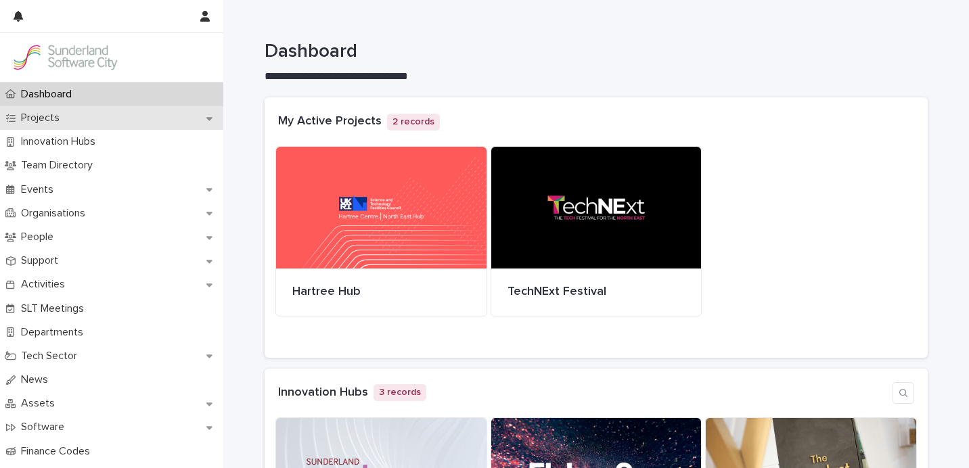
click at [210, 120] on icon at bounding box center [209, 118] width 6 height 9
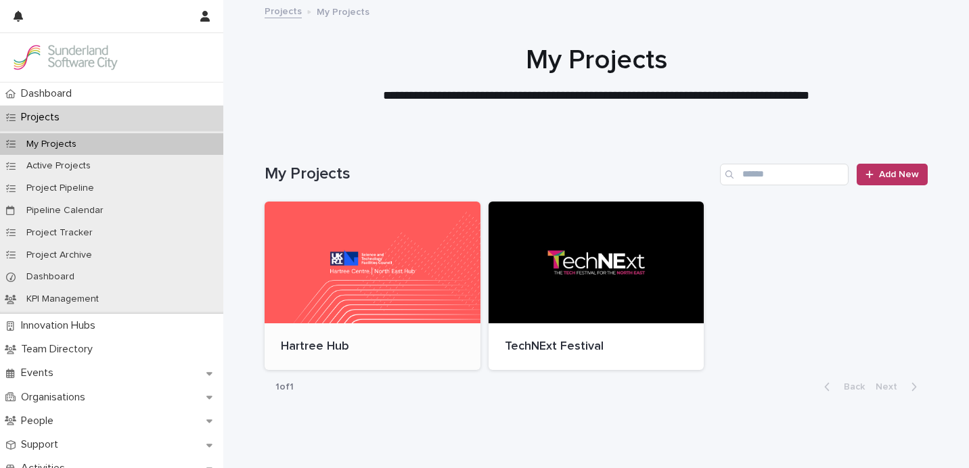
click at [386, 269] on div at bounding box center [372, 263] width 216 height 122
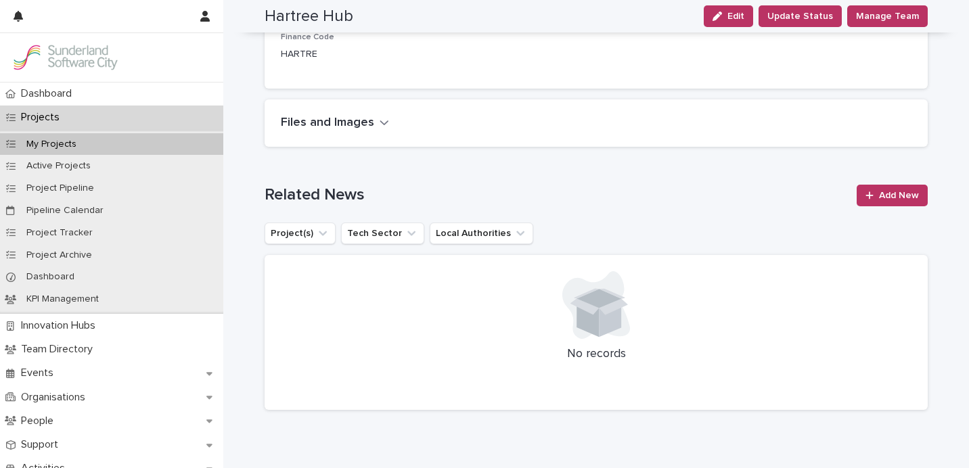
scroll to position [1659, 0]
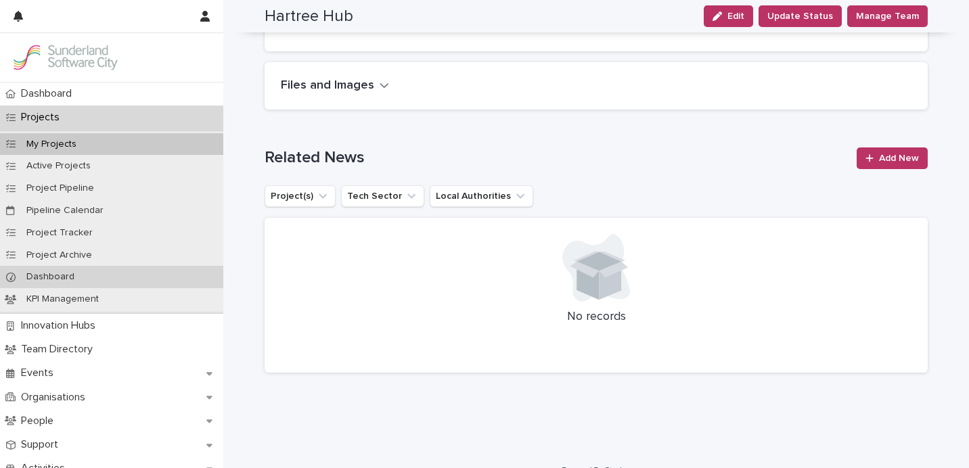
click at [62, 277] on p "Dashboard" at bounding box center [51, 276] width 70 height 11
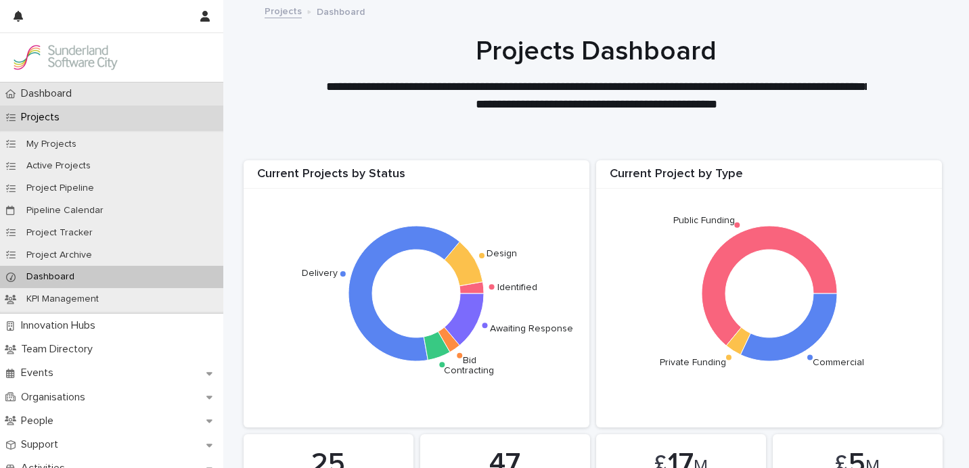
click at [76, 92] on p "Dashboard" at bounding box center [49, 93] width 67 height 13
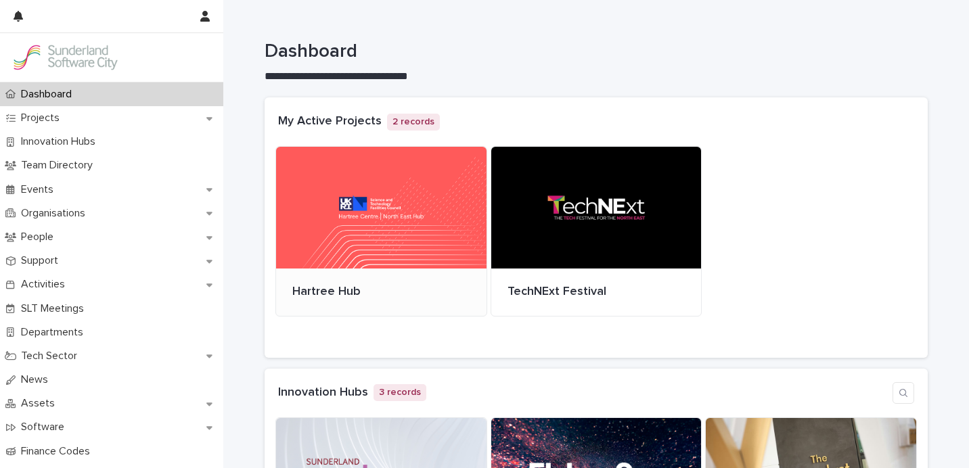
click at [340, 207] on div at bounding box center [381, 208] width 210 height 122
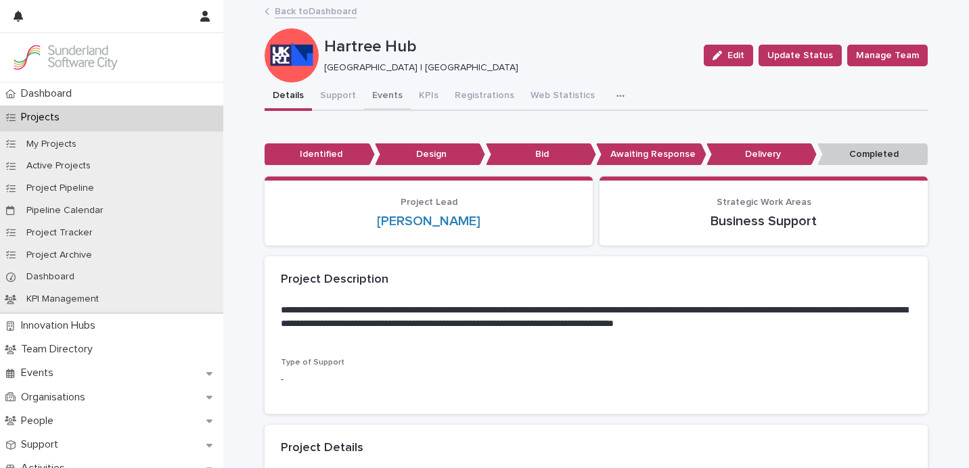
click at [387, 89] on button "Events" at bounding box center [387, 97] width 47 height 28
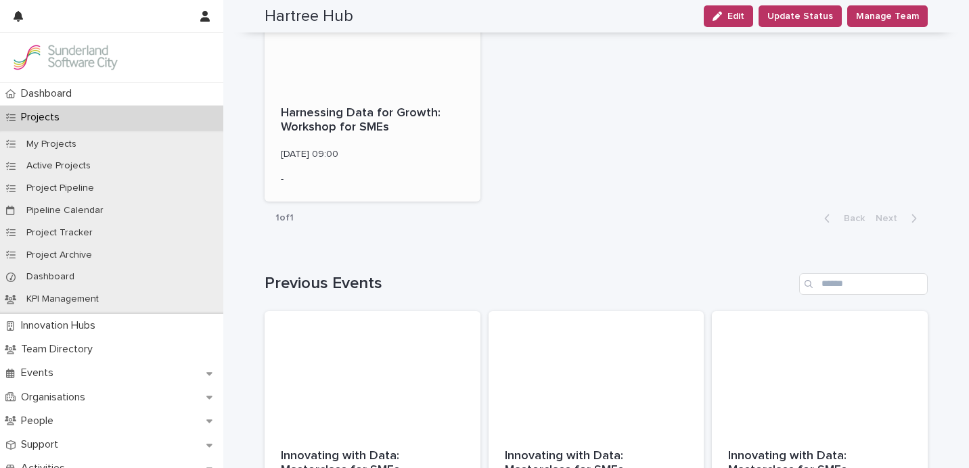
click at [401, 74] on div at bounding box center [372, 29] width 216 height 122
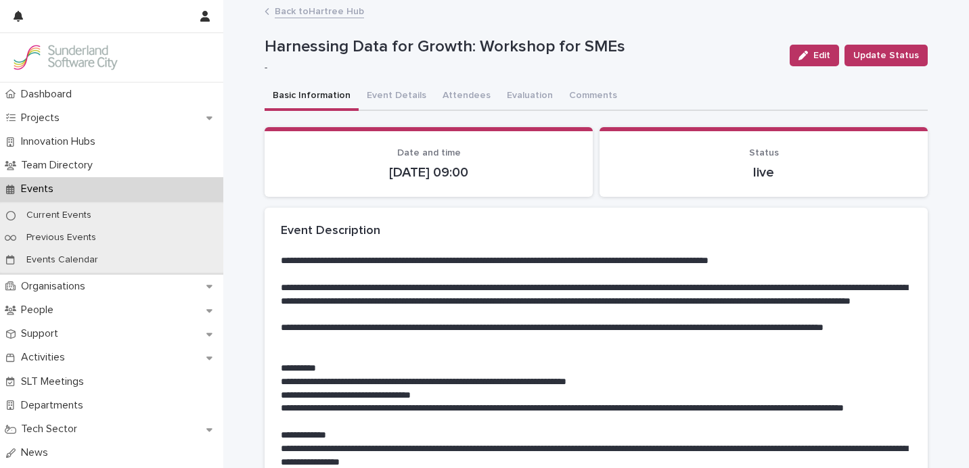
click at [497, 81] on div "Harnessing Data for Growth: Workshop for SMEs - Edit Update Status" at bounding box center [595, 55] width 663 height 54
click at [504, 91] on button "Evaluation" at bounding box center [530, 97] width 62 height 28
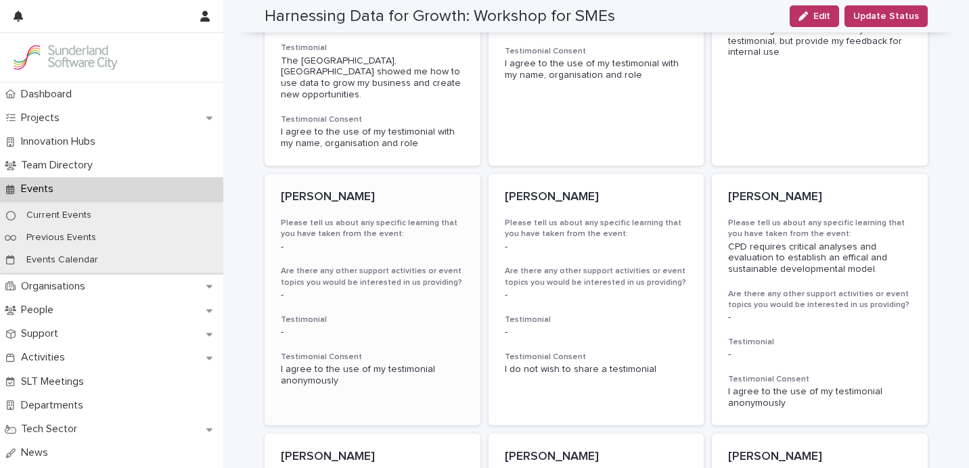
scroll to position [1429, 0]
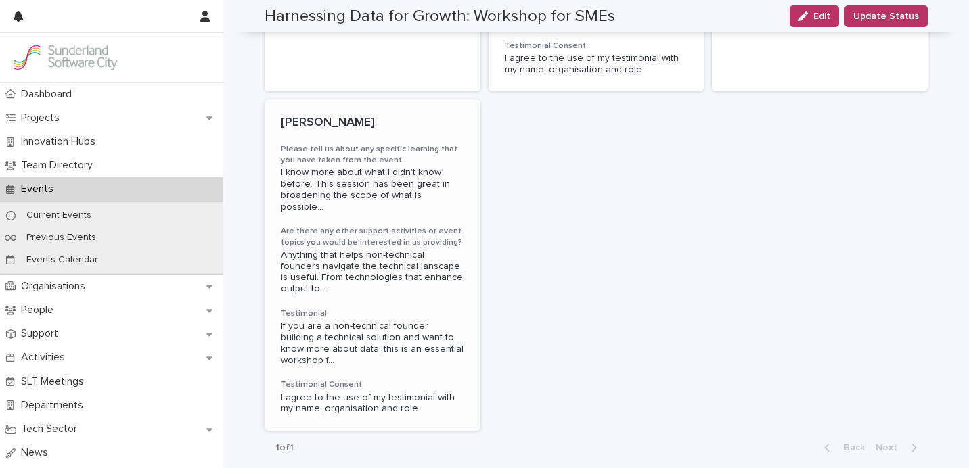
click at [363, 199] on div "Guy Robertson Please tell us about any specific learning that you have taken fr…" at bounding box center [372, 264] width 216 height 331
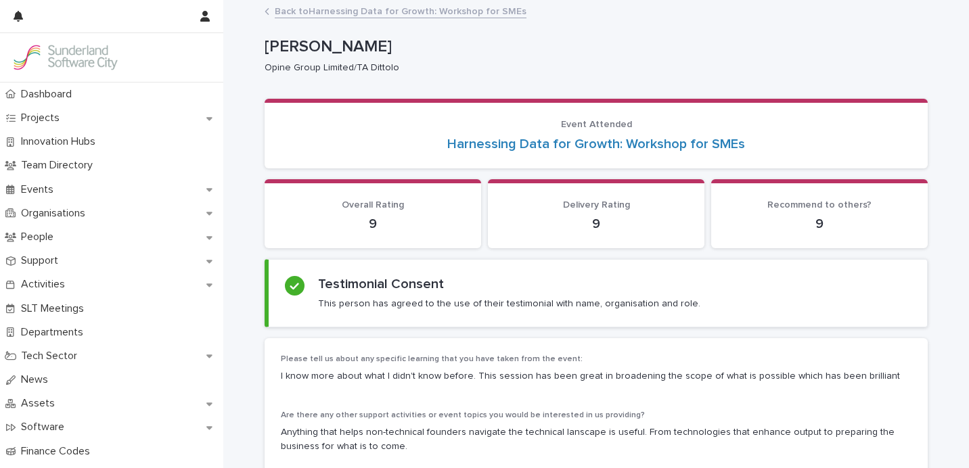
click at [324, 14] on link "Back to Harnessing Data for Growth: Workshop for SMEs" at bounding box center [401, 11] width 252 height 16
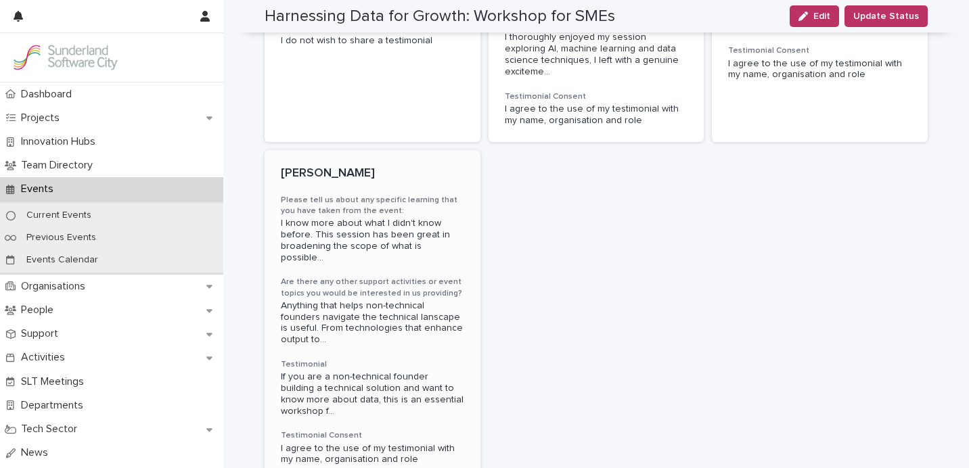
scroll to position [1429, 0]
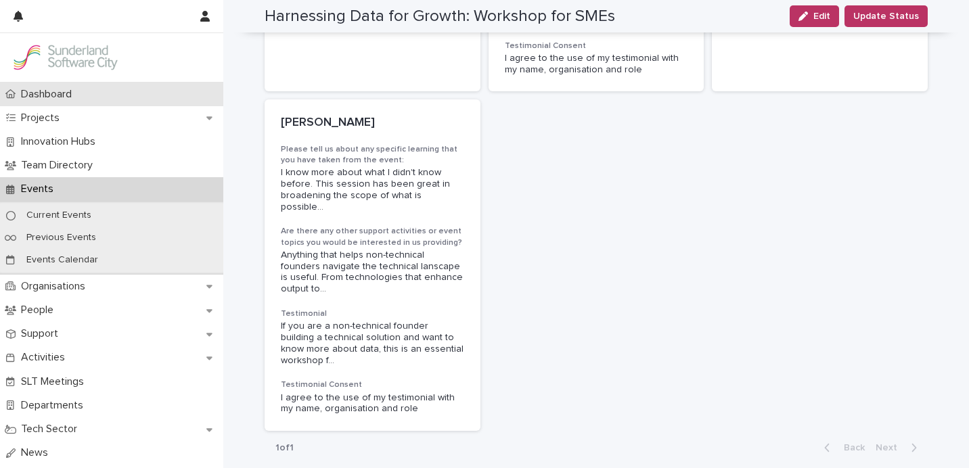
click at [62, 93] on p "Dashboard" at bounding box center [49, 94] width 67 height 13
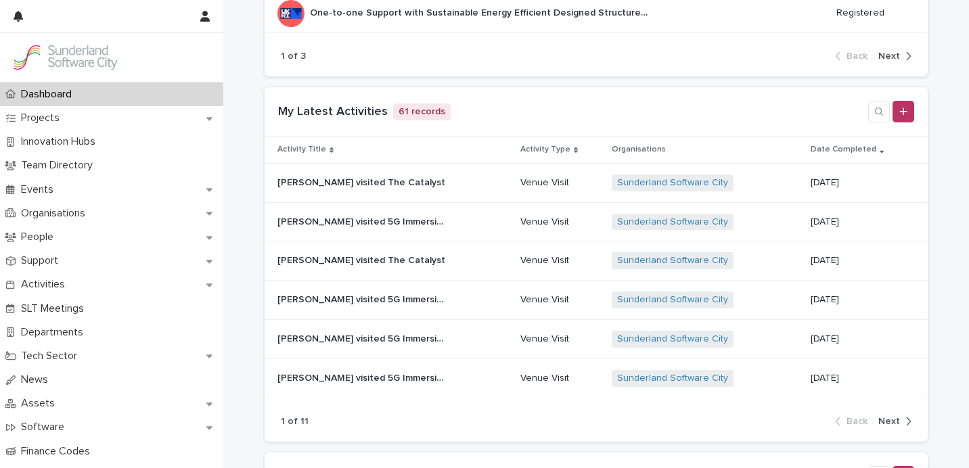
scroll to position [1266, 0]
